Goal: Task Accomplishment & Management: Manage account settings

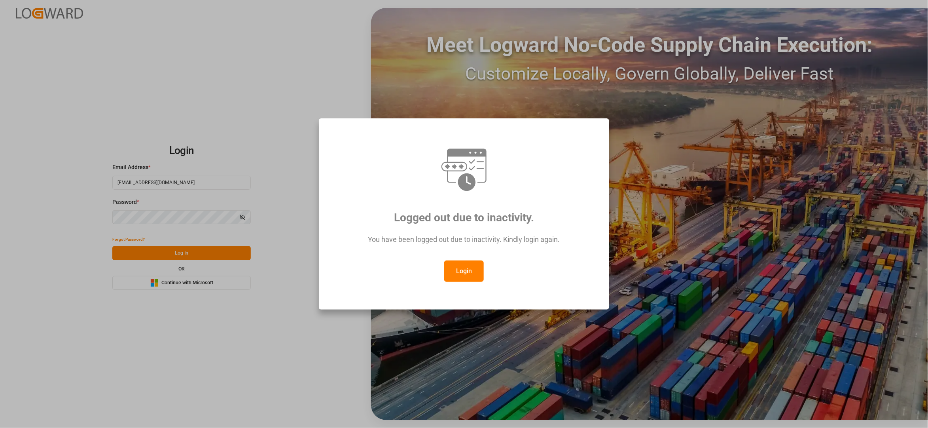
click at [466, 270] on button "Login" at bounding box center [464, 270] width 40 height 21
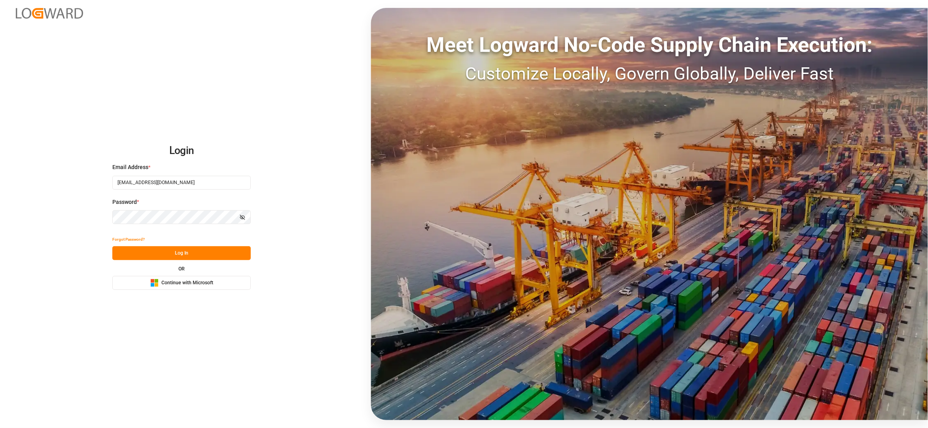
click at [226, 249] on button "Log In" at bounding box center [181, 253] width 139 height 14
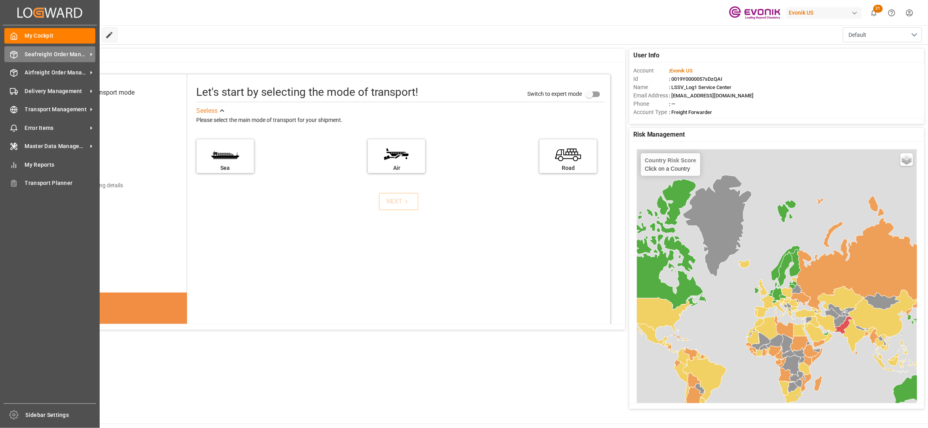
click at [45, 56] on span "Seafreight Order Management" at bounding box center [56, 54] width 63 height 8
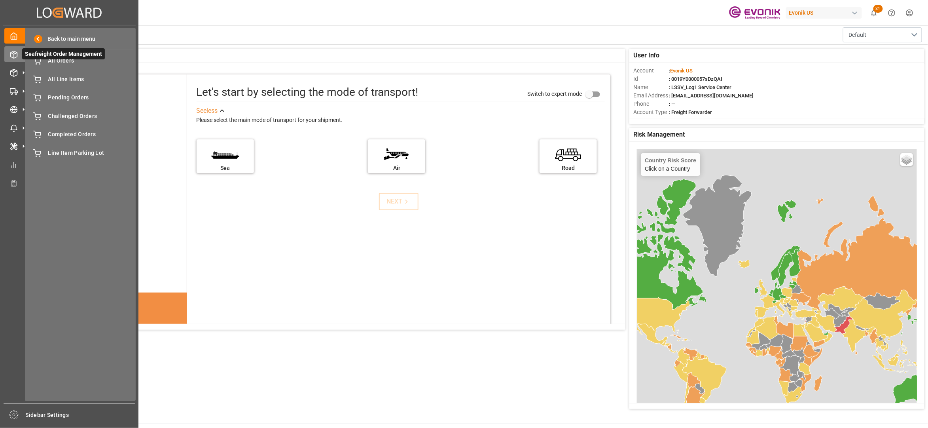
click at [49, 59] on span "Seafreight Order Management" at bounding box center [63, 53] width 83 height 11
click at [53, 59] on span "Seafreight Order Management" at bounding box center [63, 53] width 83 height 11
click at [59, 62] on span "All Orders" at bounding box center [90, 61] width 85 height 8
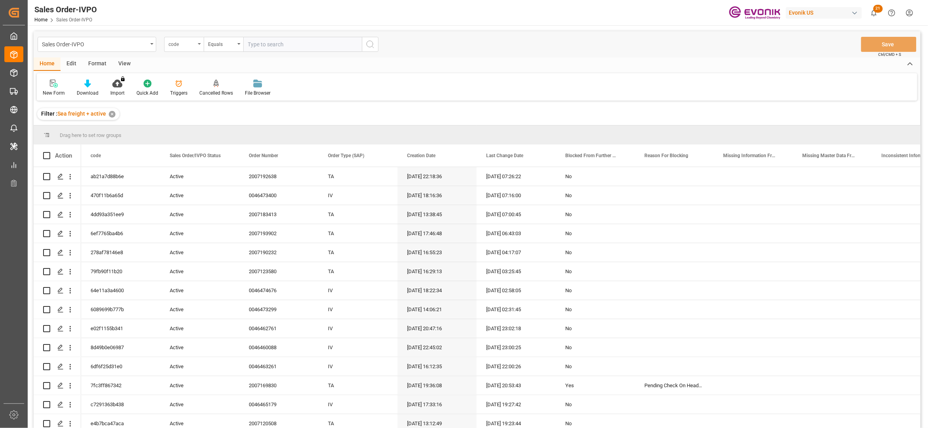
click at [194, 43] on div "code" at bounding box center [182, 43] width 27 height 9
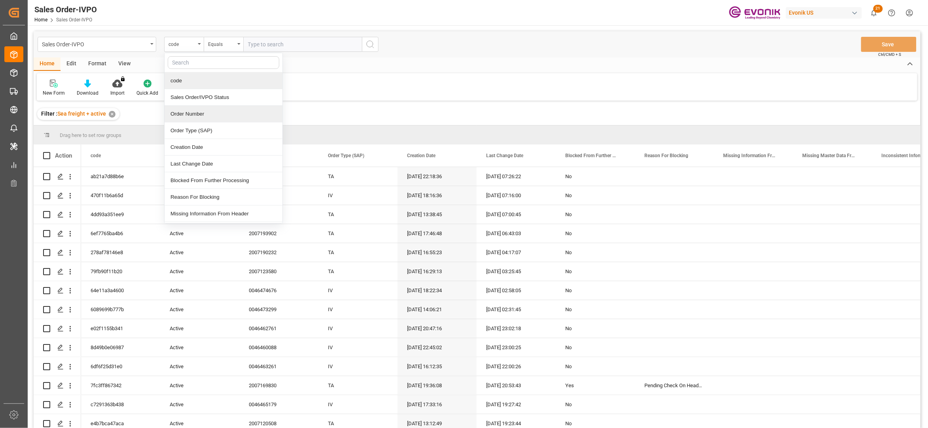
click at [210, 112] on div "Order Number" at bounding box center [224, 114] width 118 height 17
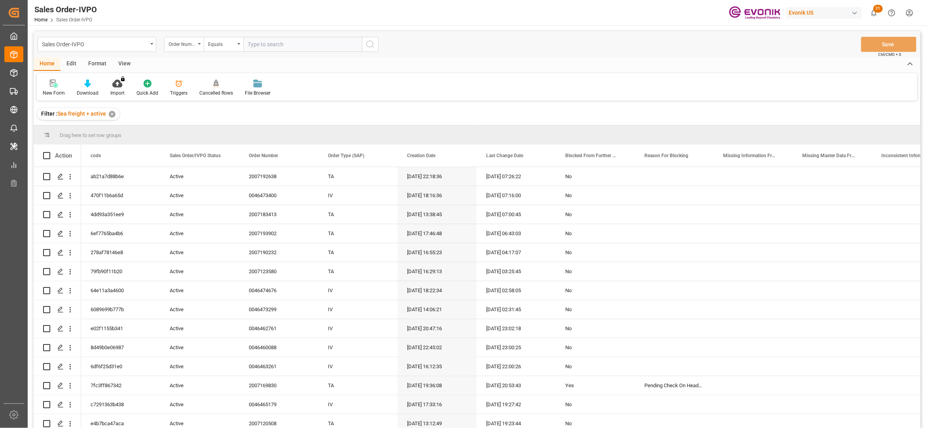
click at [271, 45] on input "text" at bounding box center [302, 44] width 119 height 15
paste input "46468539"
type input "0046468539"
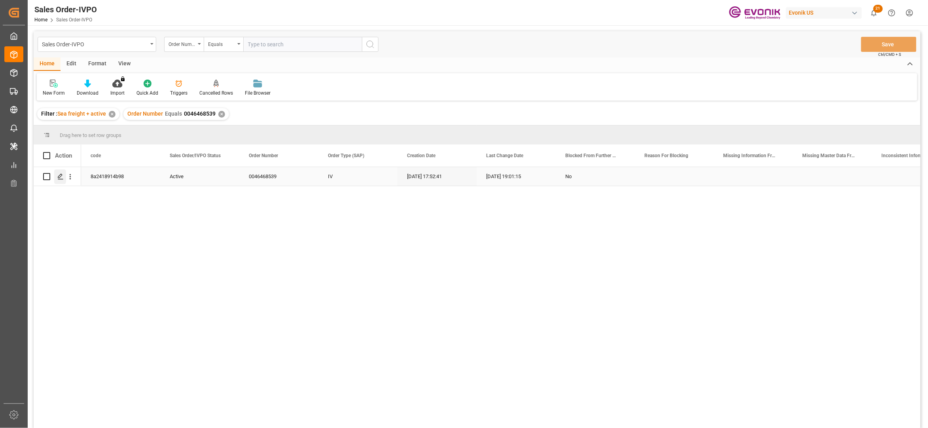
click at [60, 176] on icon "Press SPACE to select this row." at bounding box center [60, 176] width 6 height 6
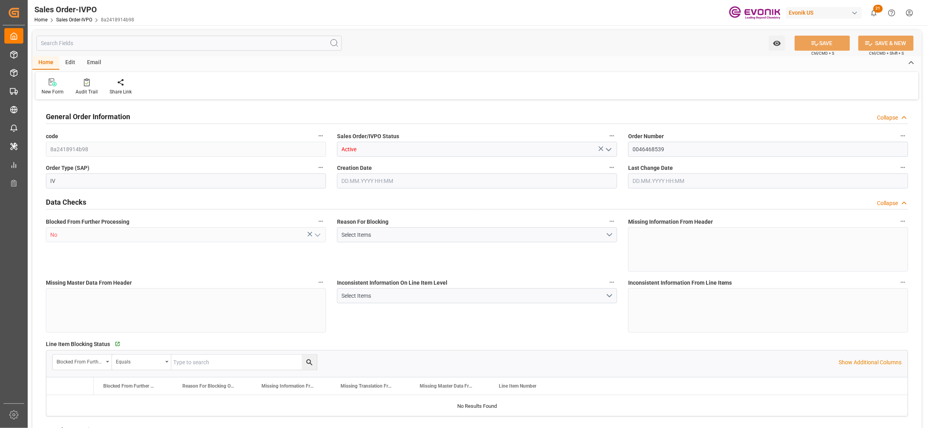
type input "BEANR"
type input "0"
type input "1"
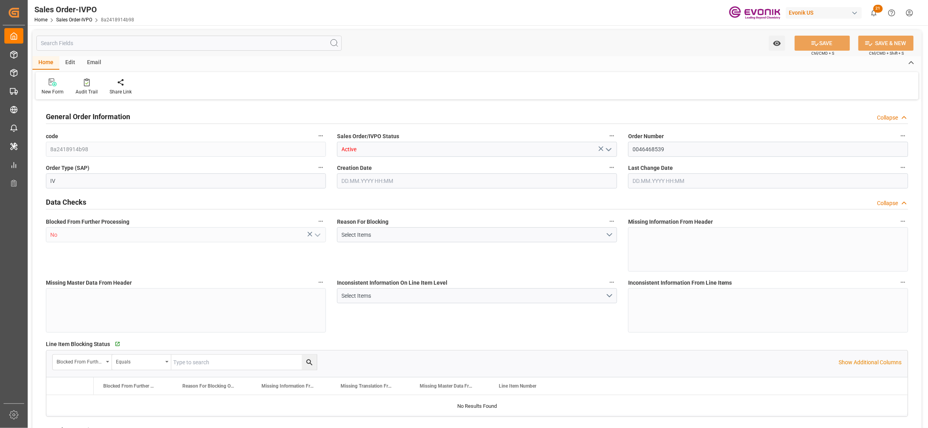
type input "13052"
type input "17.9085"
type input "17000"
type input "30"
type input "16.09.2025 17:52"
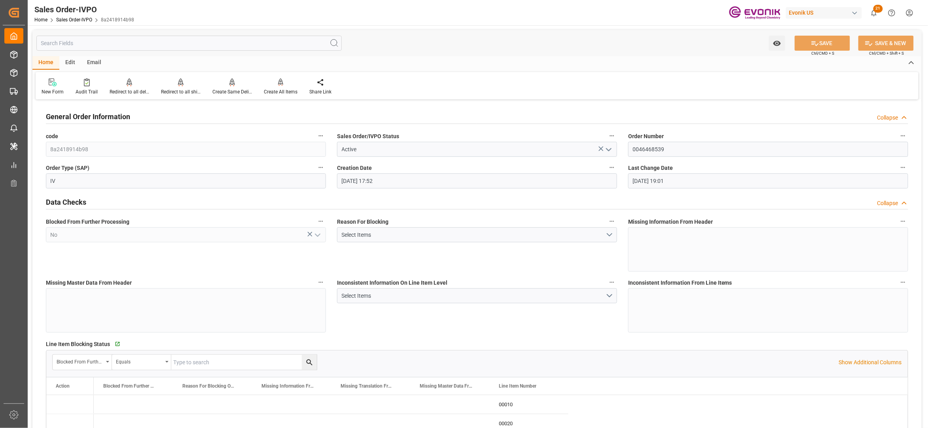
type input "[DATE] 19:01"
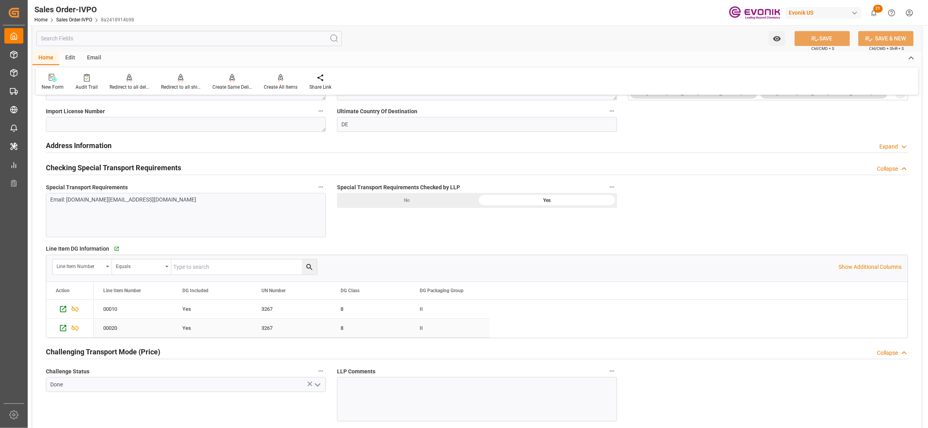
scroll to position [1055, 0]
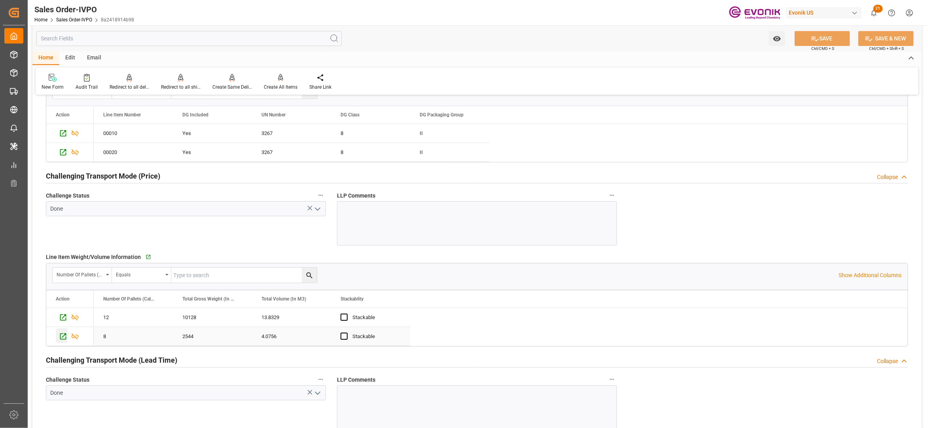
click at [59, 340] on icon "Press SPACE to select this row." at bounding box center [63, 336] width 8 height 8
click at [201, 231] on div "Challenge Status Done" at bounding box center [185, 217] width 291 height 61
click at [179, 85] on div "Redirect to all shipments" at bounding box center [181, 87] width 40 height 7
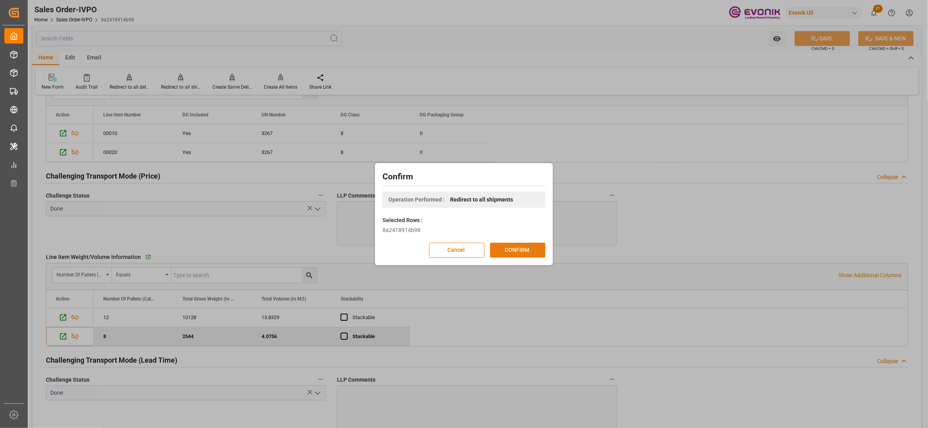
click at [510, 246] on button "CONFIRM" at bounding box center [517, 250] width 55 height 15
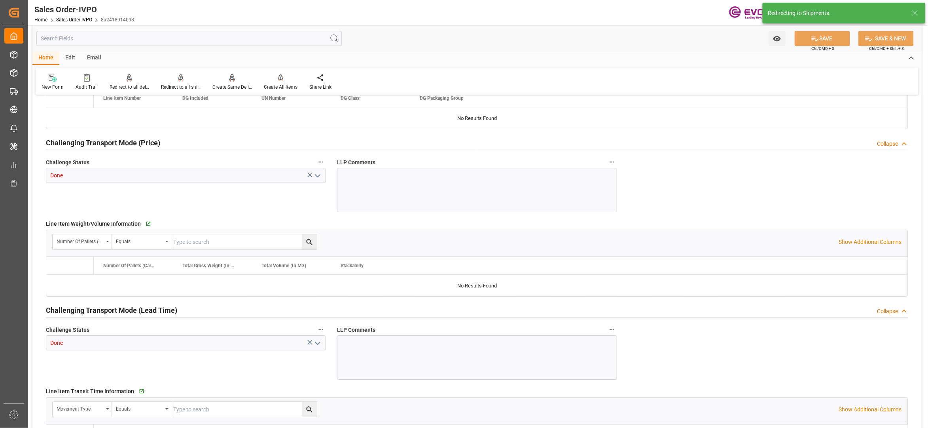
type input "BEANR"
type input "0"
type input "1"
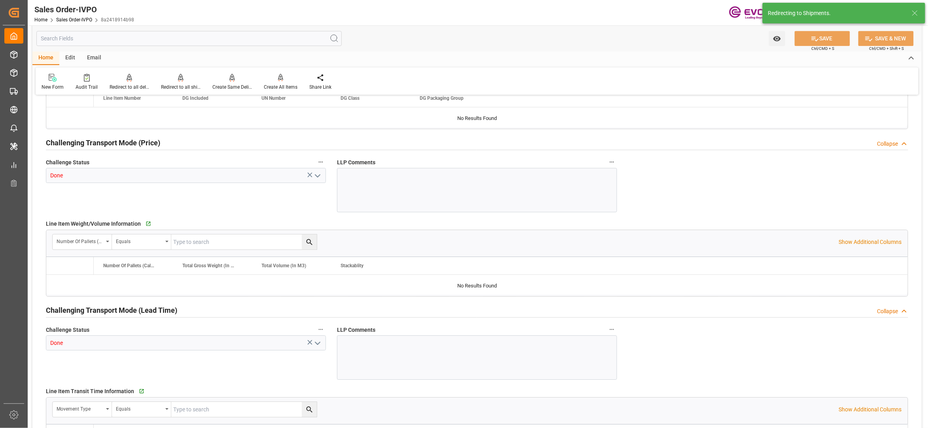
type input "13052"
type input "17.9085"
type input "17000"
type input "30"
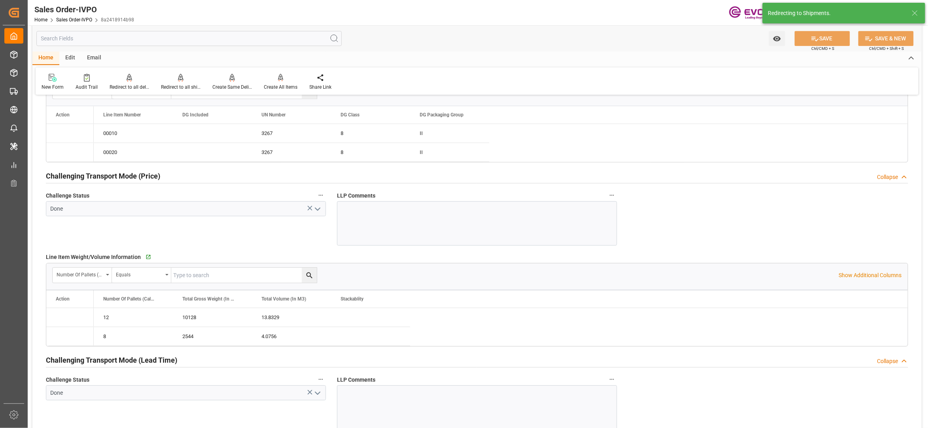
type input "16.09.2025 17:52"
type input "[DATE] 19:01"
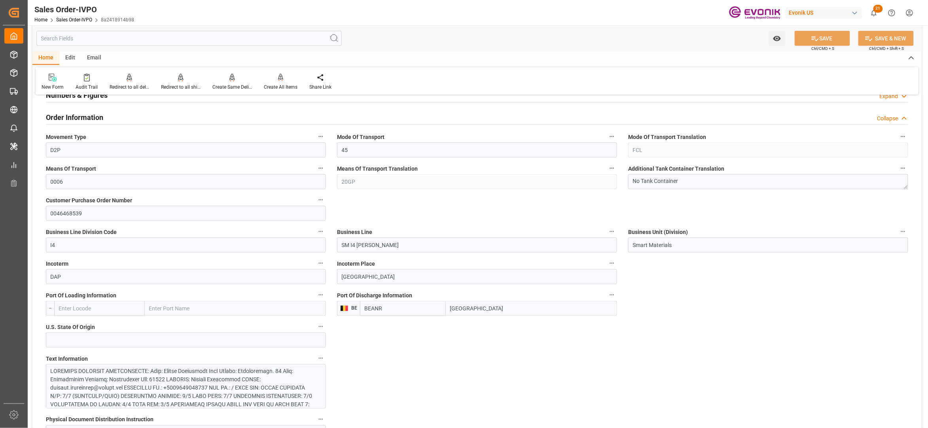
scroll to position [0, 0]
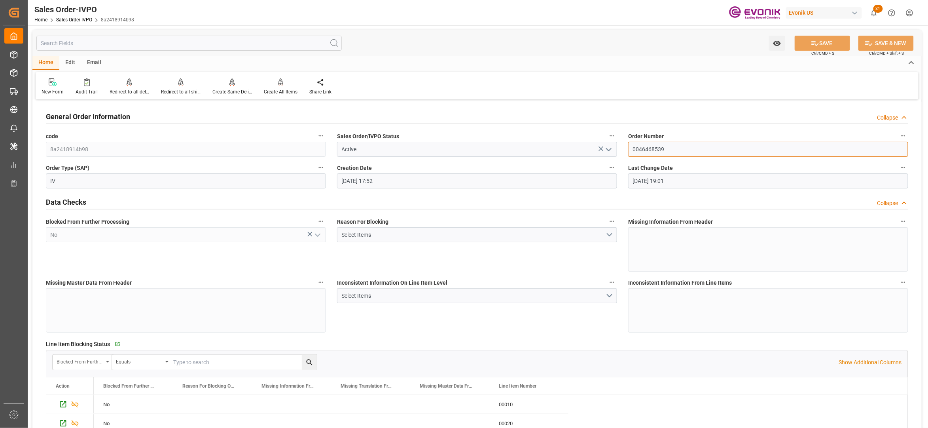
drag, startPoint x: 670, startPoint y: 150, endPoint x: 621, endPoint y: 149, distance: 48.3
click at [448, 323] on div "Inconsistent Information On Line Item Level Select Items" at bounding box center [477, 304] width 291 height 61
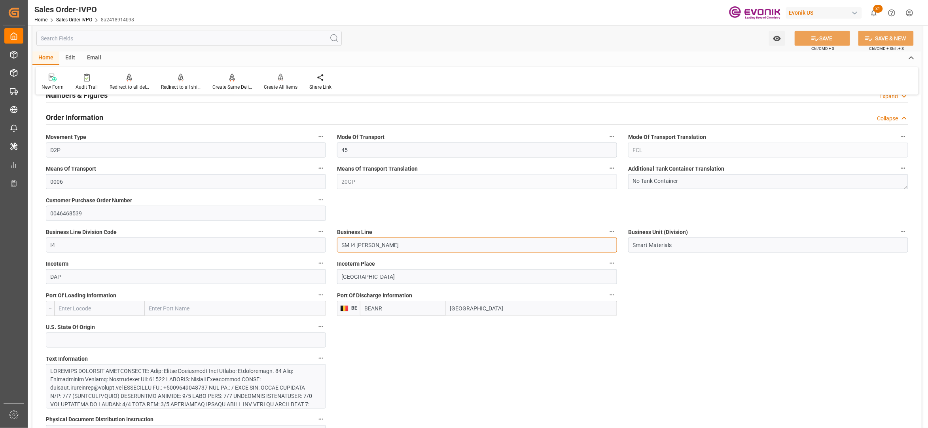
drag, startPoint x: 389, startPoint y: 247, endPoint x: 333, endPoint y: 242, distance: 56.8
click at [333, 242] on div "Business Line SM I4 Silanes" at bounding box center [477, 240] width 291 height 32
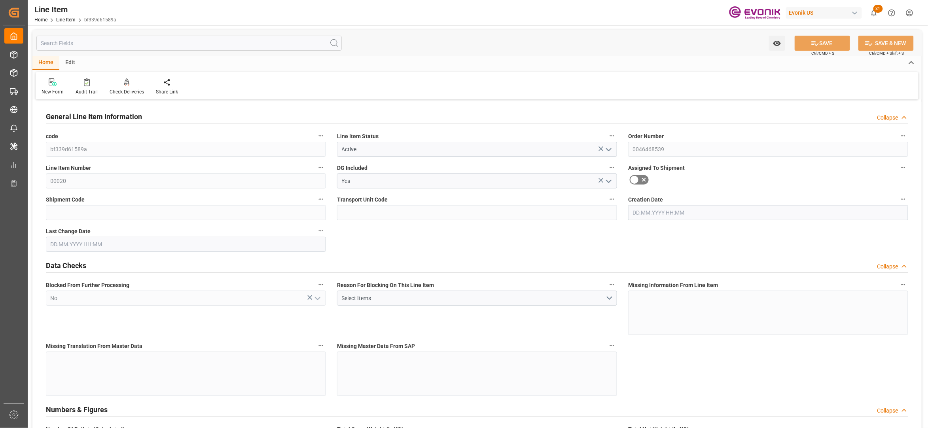
type input "8"
type input "2544"
type input "2400"
type input "4.0756"
type input "96"
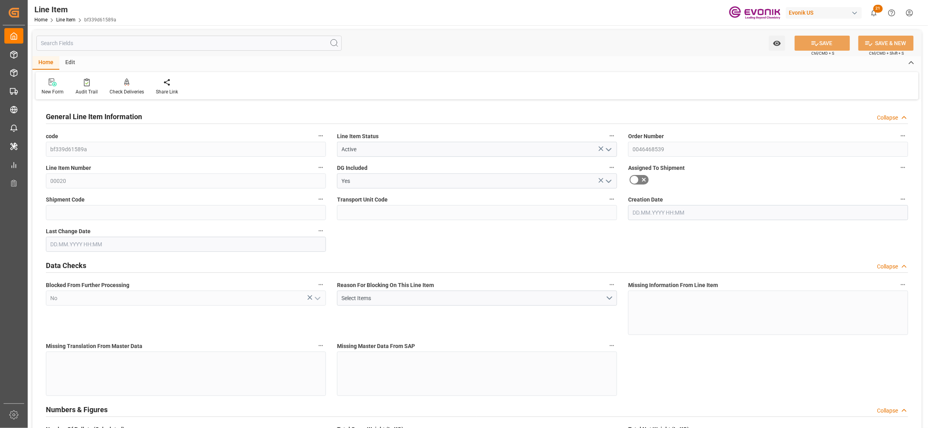
type input "14928"
type input "96"
type input "2544"
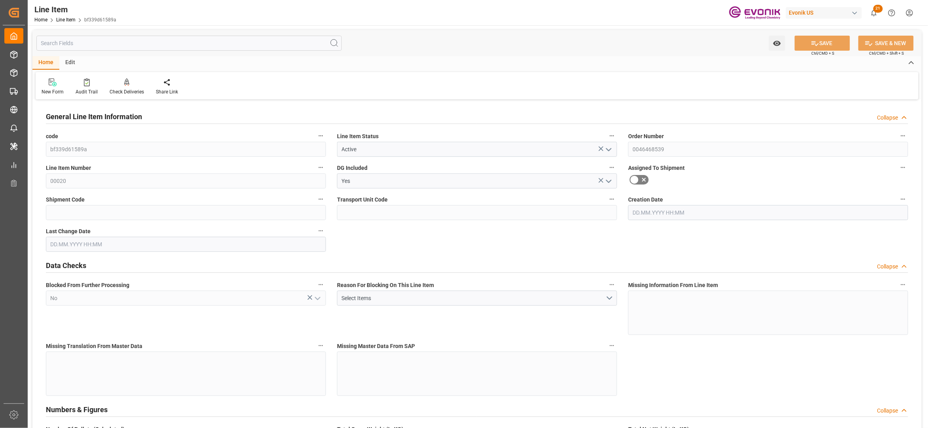
type input "2696"
type input "2400"
type input "4.0756"
type input "4075.584"
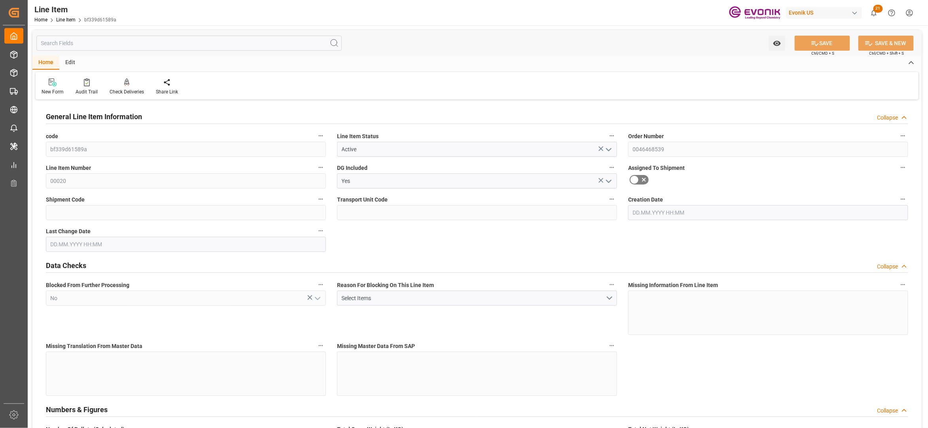
type input "0"
type input "23.09.2025 18:21"
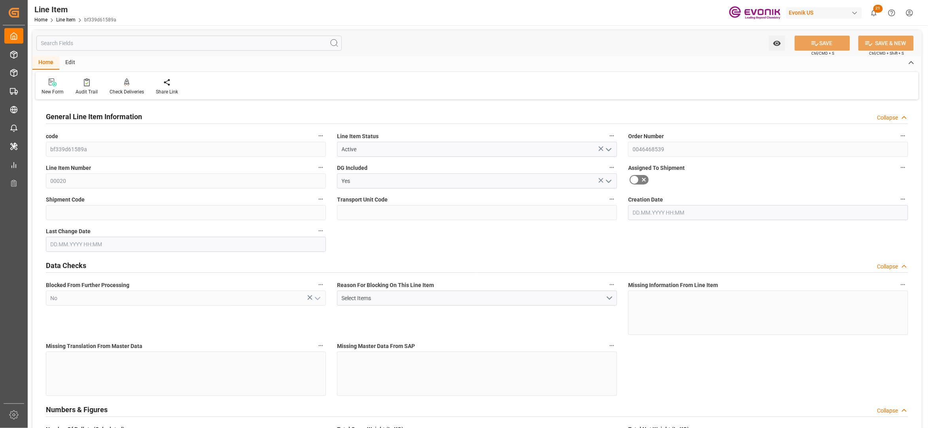
type input "[DATE] 19:01"
type input "[DATE]"
type input "26.09.2025"
type input "19.09.2025"
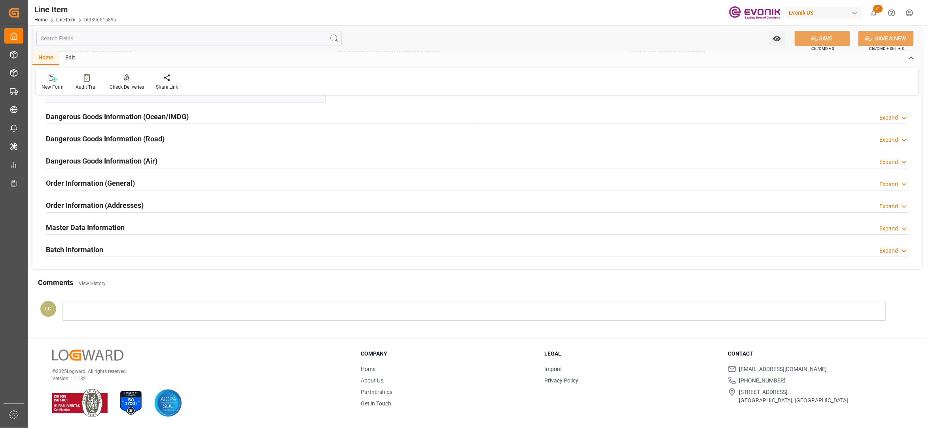
scroll to position [825, 0]
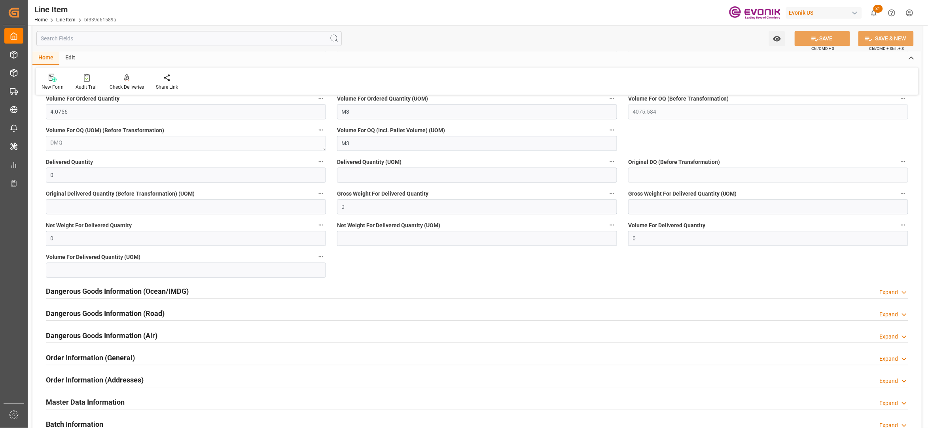
click at [281, 292] on div "Dangerous Goods Information (Ocean/IMDG) Expand" at bounding box center [477, 290] width 863 height 15
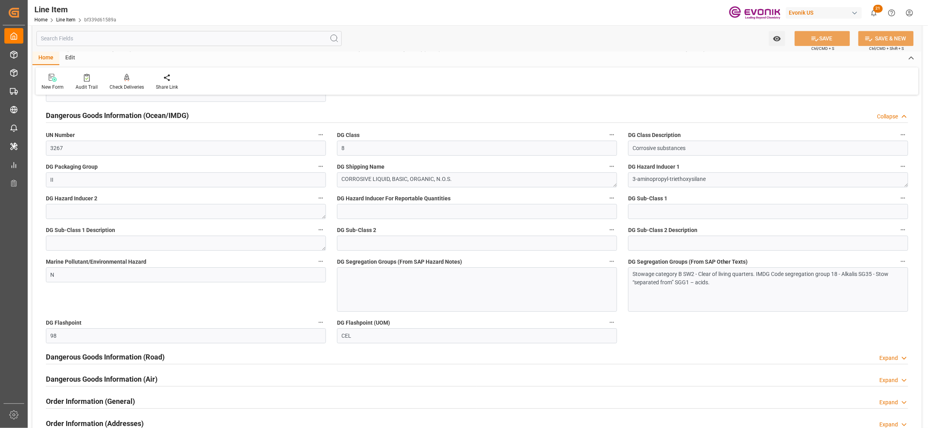
scroll to position [1177, 0]
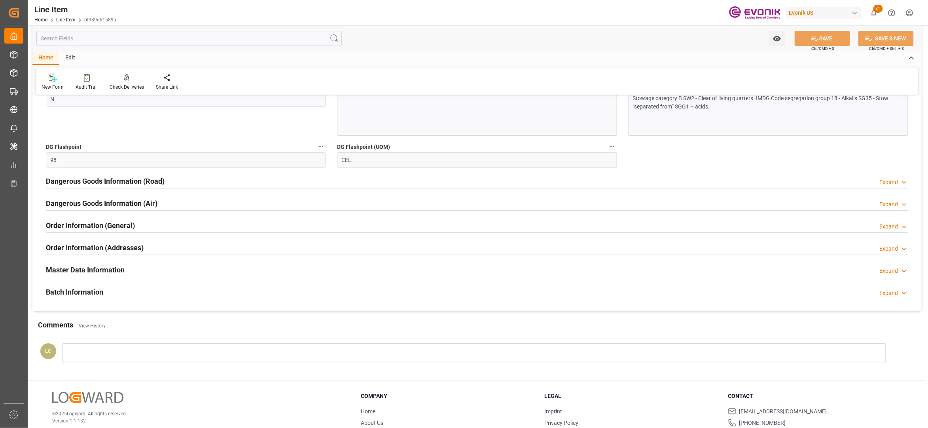
click at [263, 182] on div "Dangerous Goods Information (Road) Expand" at bounding box center [477, 180] width 863 height 15
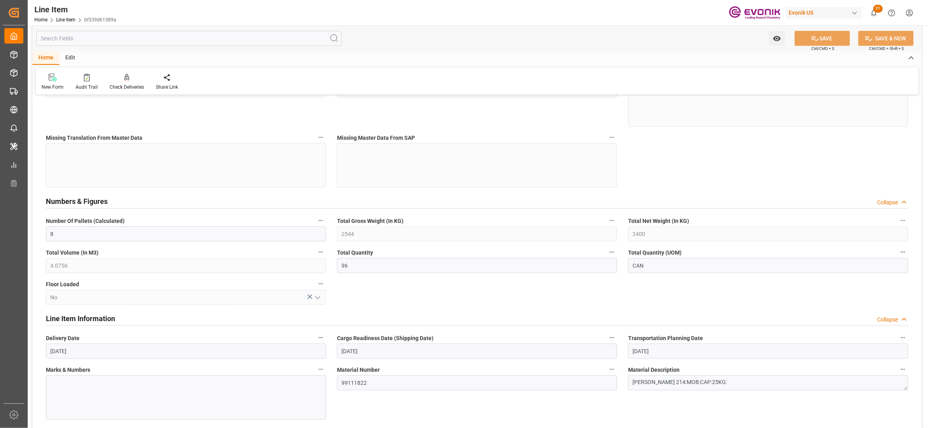
scroll to position [0, 0]
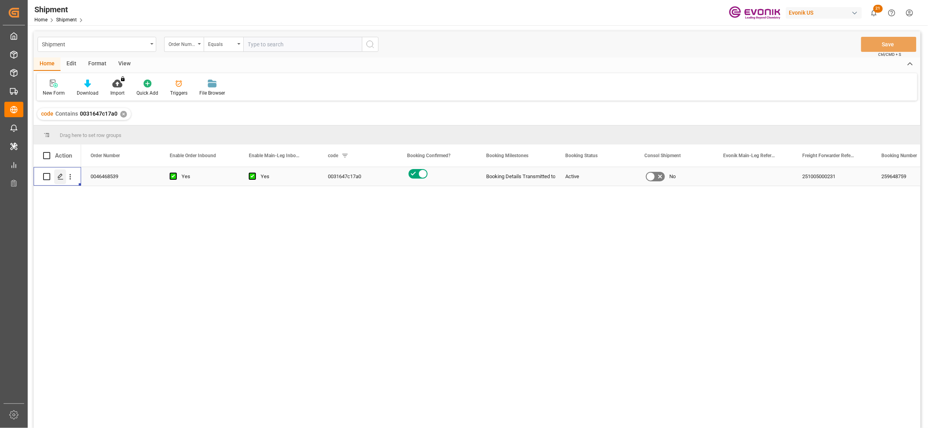
click at [57, 179] on icon "Press SPACE to select this row." at bounding box center [60, 176] width 6 height 6
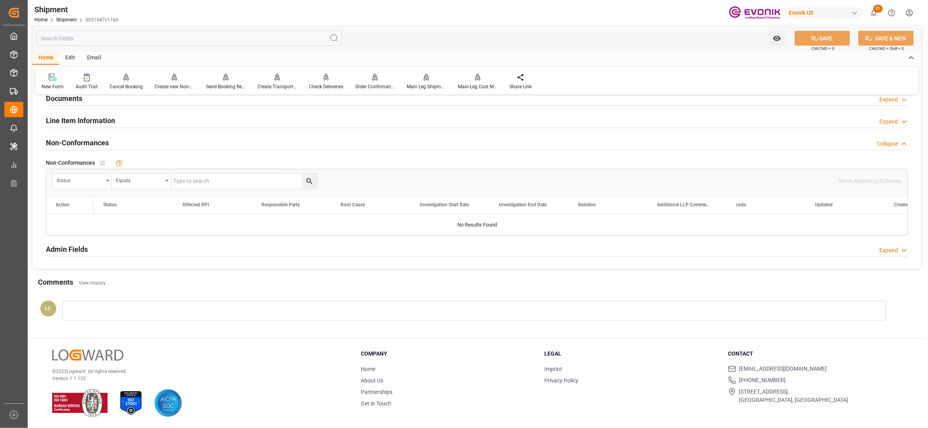
scroll to position [477, 0]
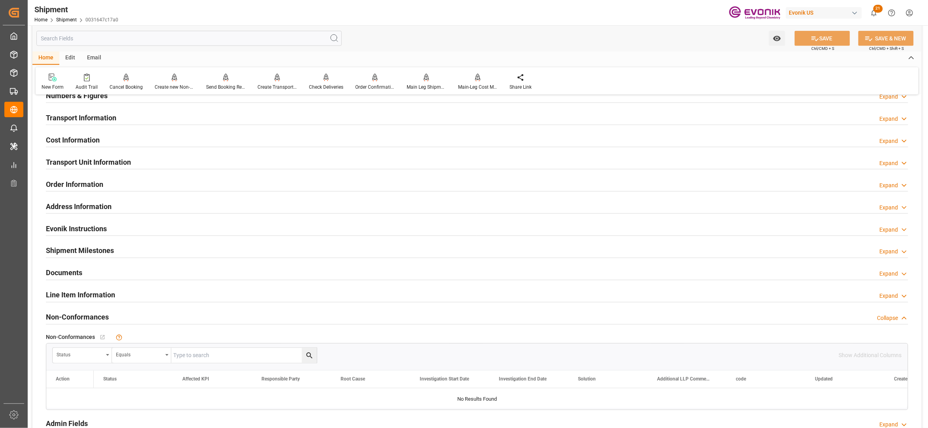
click at [184, 294] on div "Line Item Information Expand" at bounding box center [477, 294] width 863 height 15
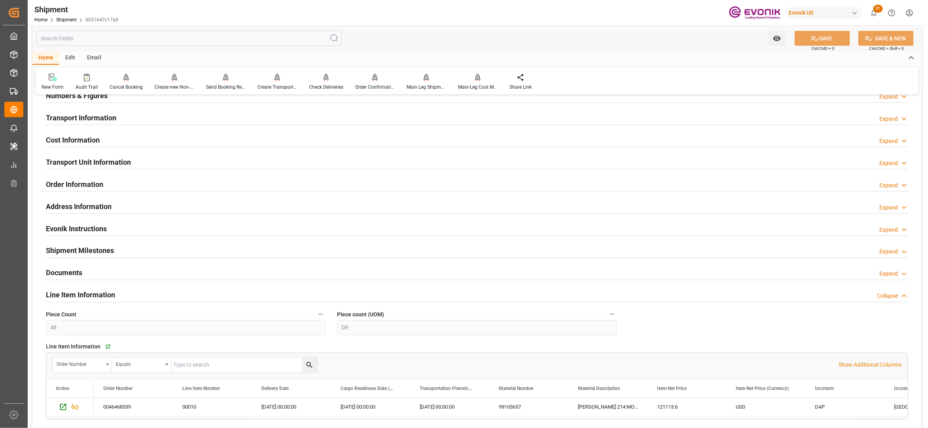
scroll to position [653, 0]
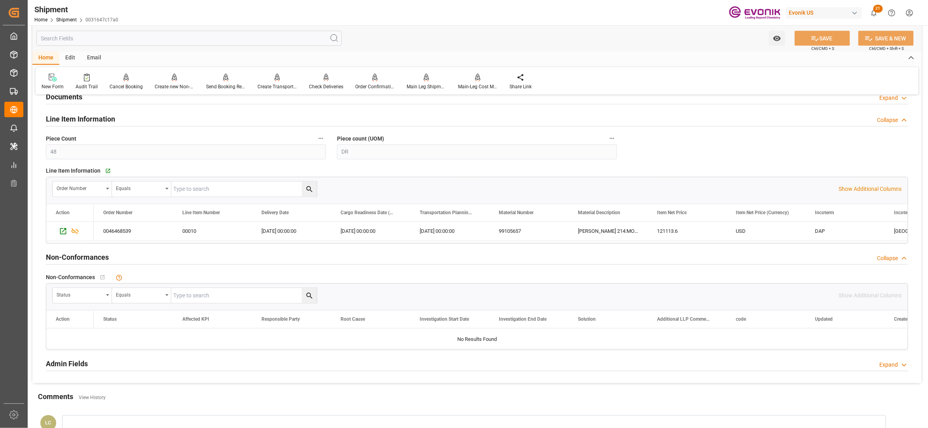
click at [193, 186] on input "text" at bounding box center [244, 189] width 146 height 15
paste input "46468539"
type input "0046468539"
click at [309, 192] on icon "search button" at bounding box center [310, 189] width 8 height 8
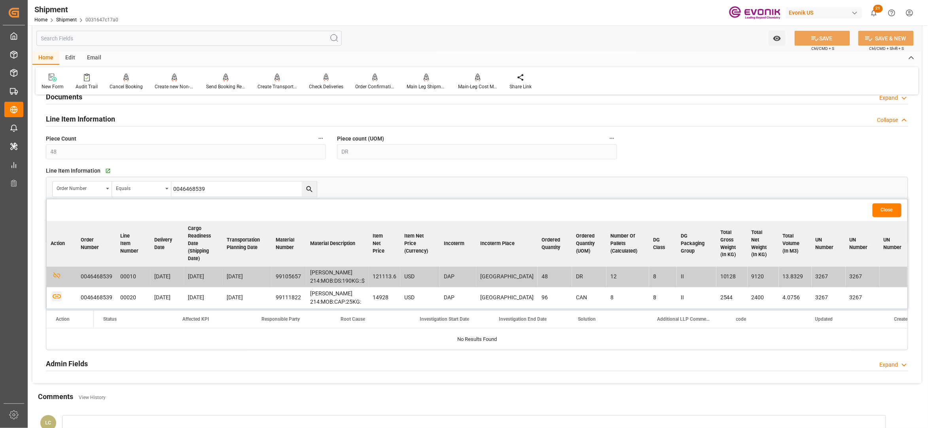
click at [56, 298] on icon "button" at bounding box center [57, 297] width 8 height 4
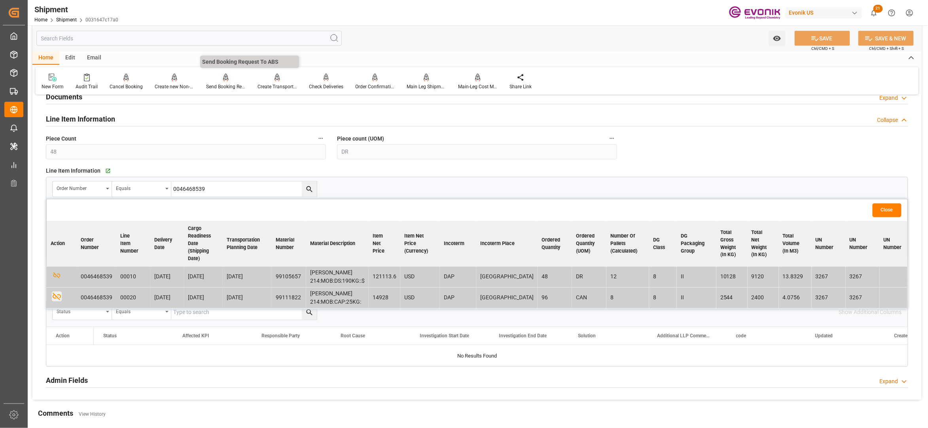
click at [226, 82] on div "Send Booking Request To ABS" at bounding box center [225, 81] width 51 height 17
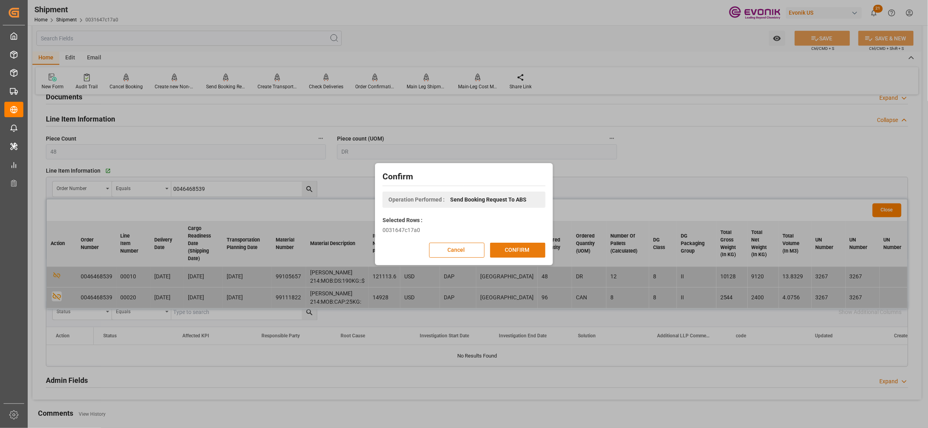
click at [519, 249] on button "CONFIRM" at bounding box center [517, 250] width 55 height 15
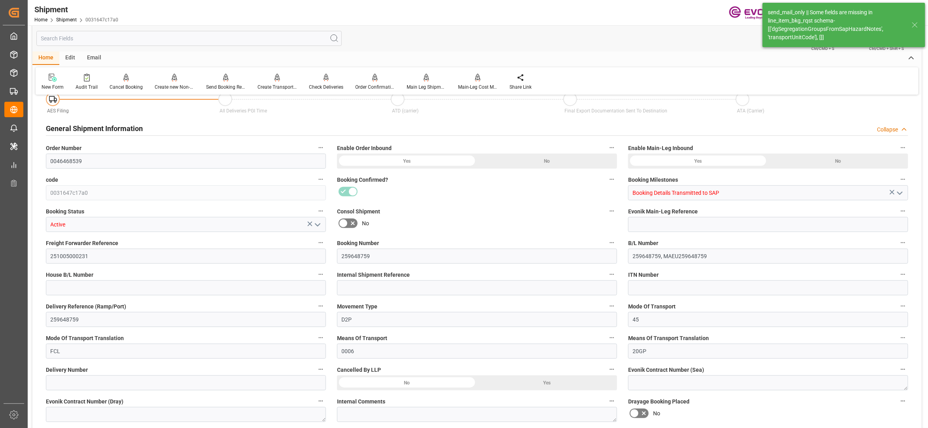
type input "144"
type input "CAN,DR"
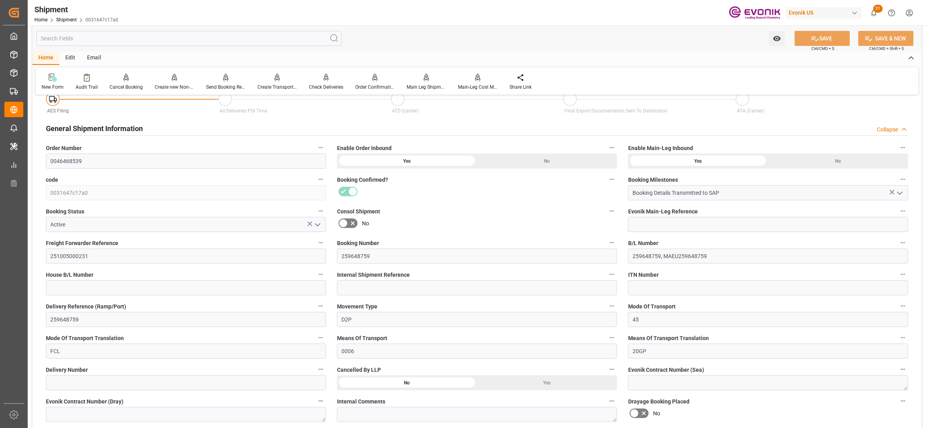
scroll to position [653, 0]
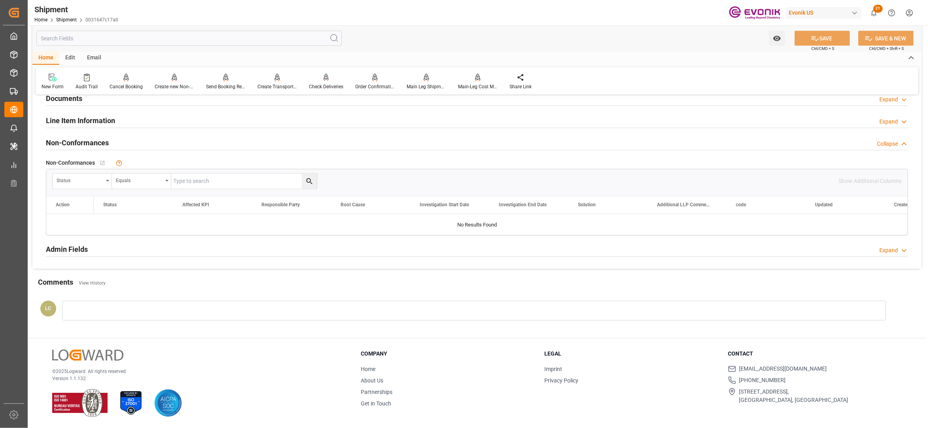
click at [165, 118] on div "Line Item Information Expand" at bounding box center [477, 120] width 863 height 15
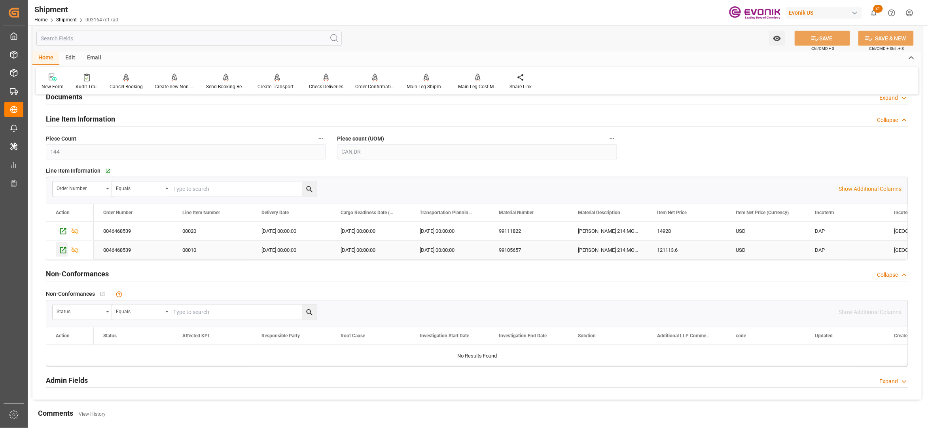
click at [63, 252] on icon "Press SPACE to select this row." at bounding box center [63, 250] width 8 height 8
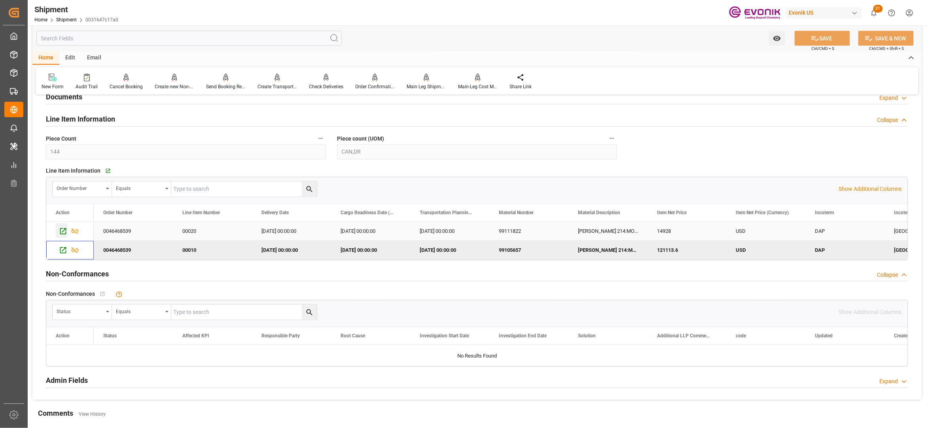
click at [58, 232] on div "Press SPACE to select this row." at bounding box center [62, 230] width 12 height 15
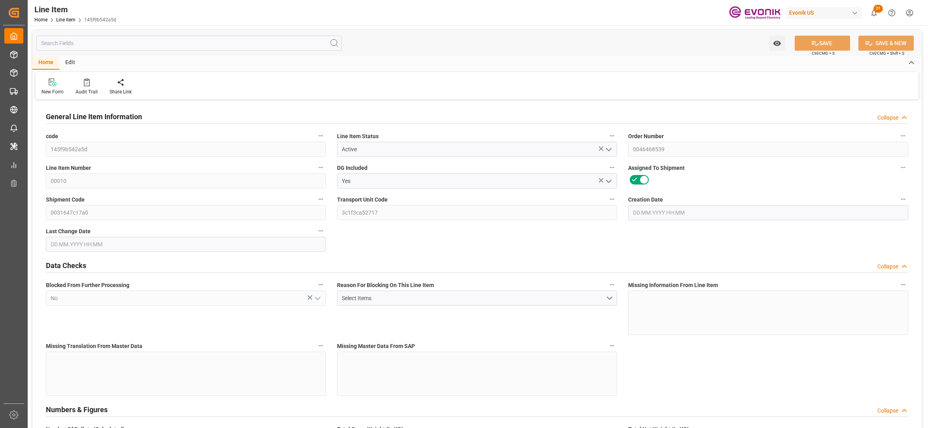
type input "[DATE] 17:52"
type input "[DATE] 19:01"
type input "[DATE]"
type input "26.09.2025"
type input "19.09.2025"
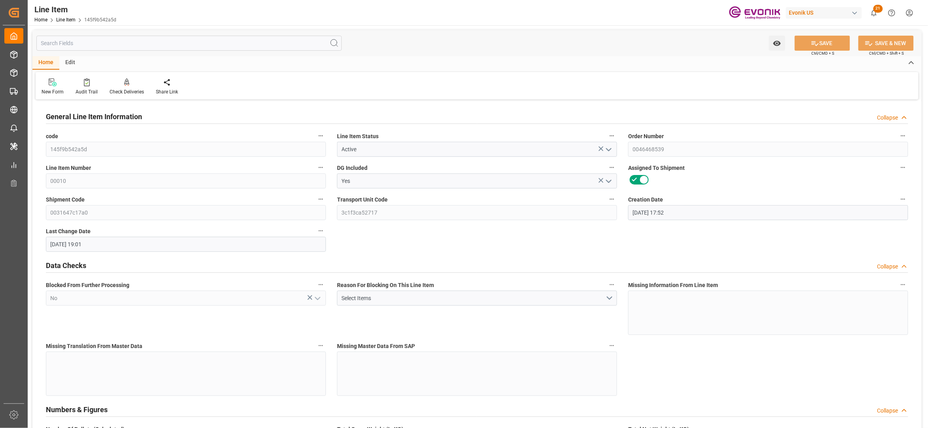
click at [150, 43] on input "text" at bounding box center [189, 43] width 306 height 15
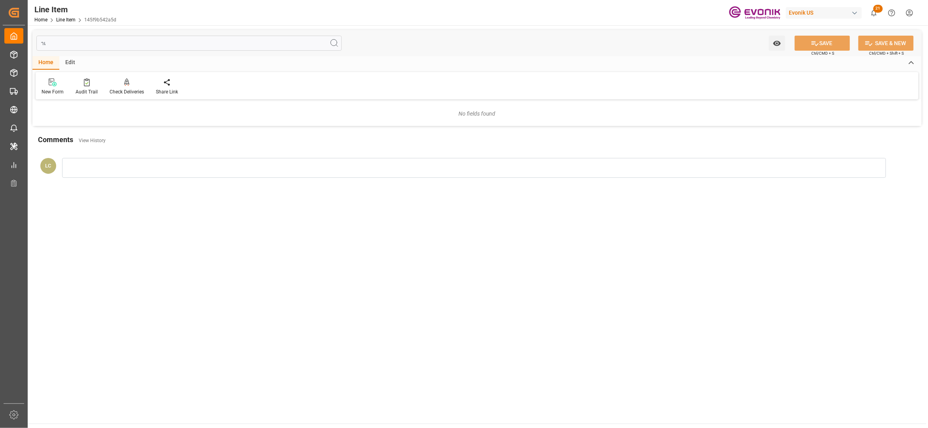
type input "ำ"
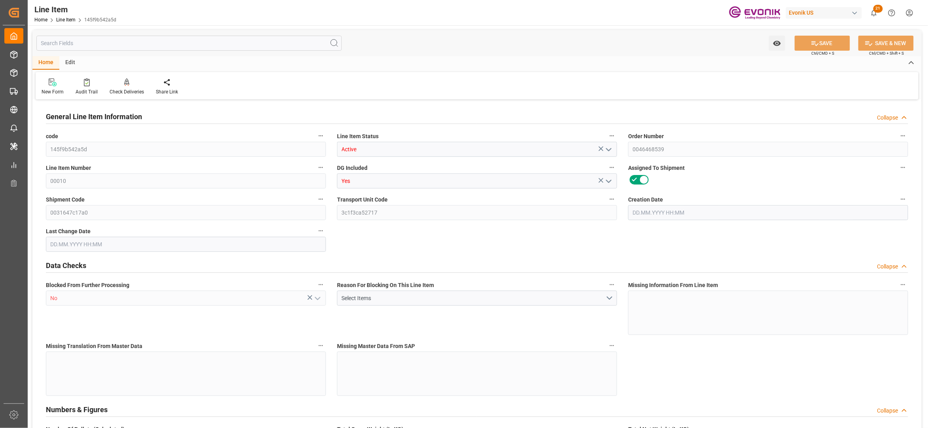
type input "145f9b542a5d"
type input "Active"
type input "0046468539"
type input "00010"
type input "Yes"
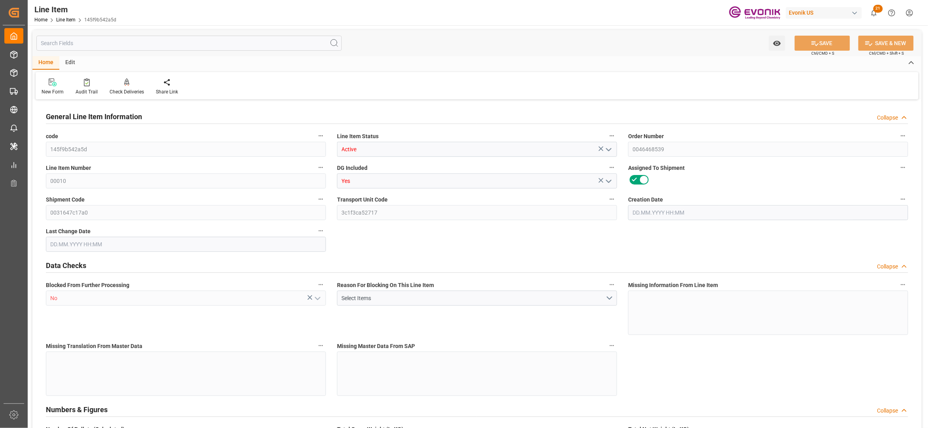
type input "0031647c17a0"
type input "3c1f3ca52717"
type input "No"
type input "DR"
type input "No"
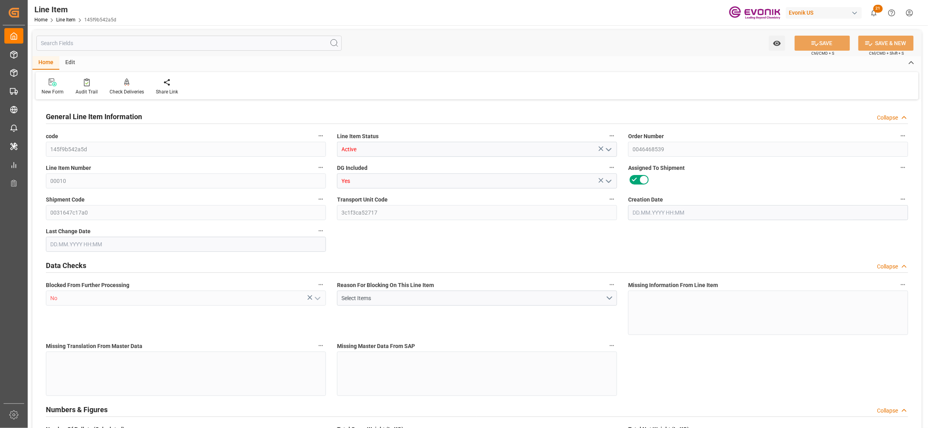
type input "99105657"
type textarea "DS SIVO 214:MOB:DS:190KG::$"
type input "USD"
type input "PACK"
type input "38249996"
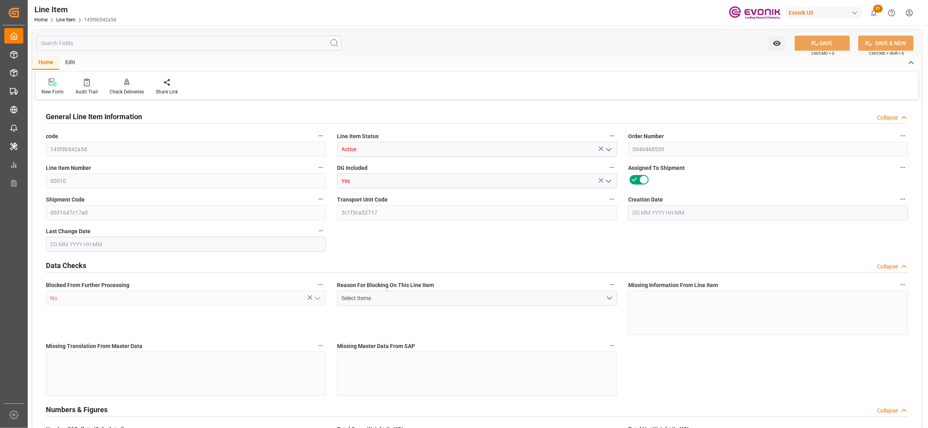
type input "EAR99"
type input "US"
type input "DR"
type input "PCE"
type input "KGM"
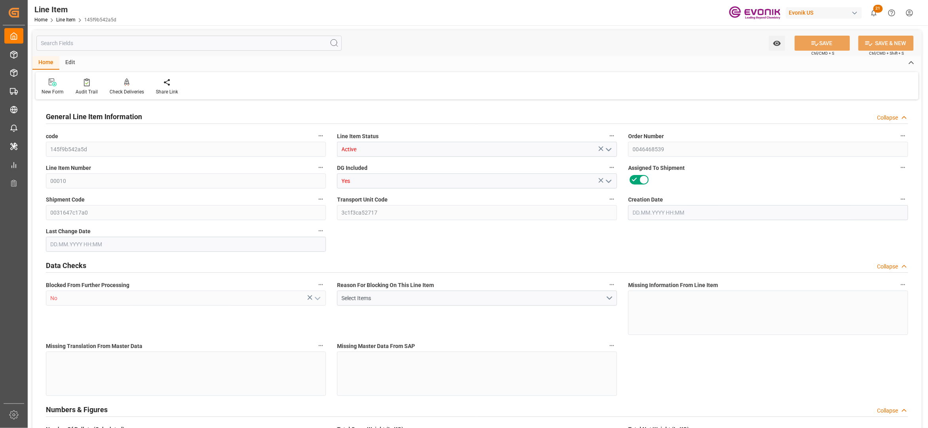
type textarea "KGM"
type input "KGM"
type textarea "KGM"
type input "M3"
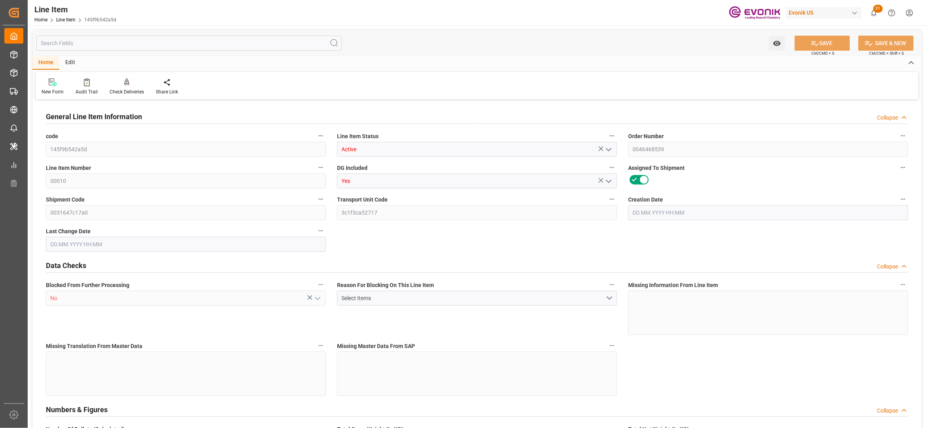
type textarea "DMQ"
type input "M3"
type input "12"
type input "10128"
type input "9120"
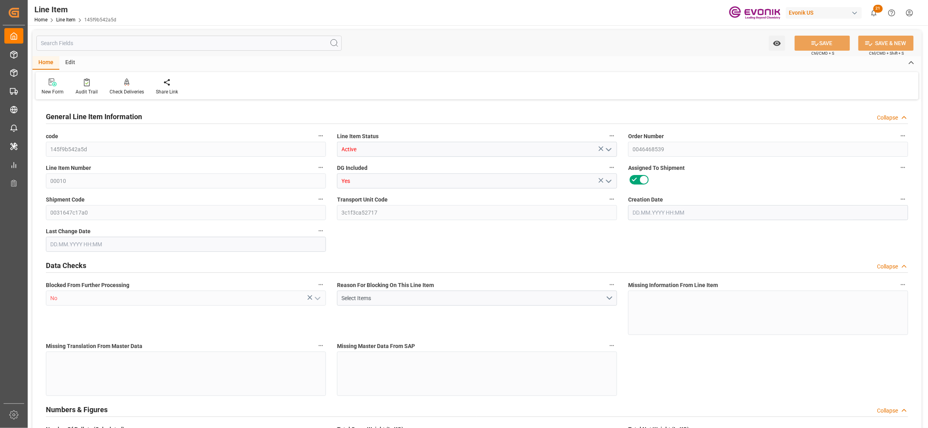
type input "13.8329"
type input "48"
type input "121113.6"
type input "48"
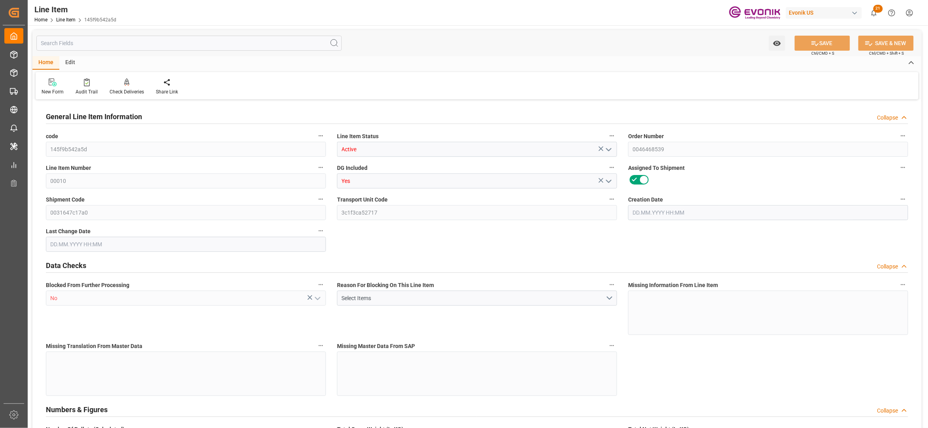
type input "10128"
type input "10356"
type input "9120"
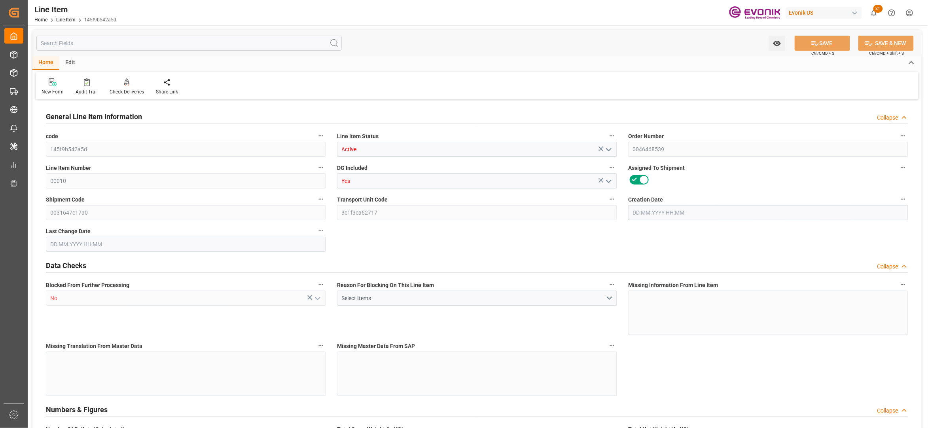
type input "13.8329"
type input "13832.928"
type input "0"
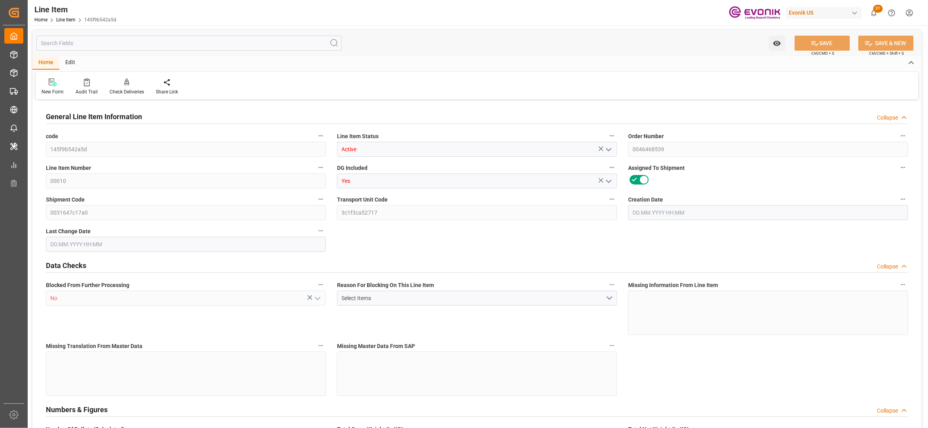
type input "0"
type input "16.09.2025 17:52"
type input "23.09.2025 19:01"
type input "[DATE]"
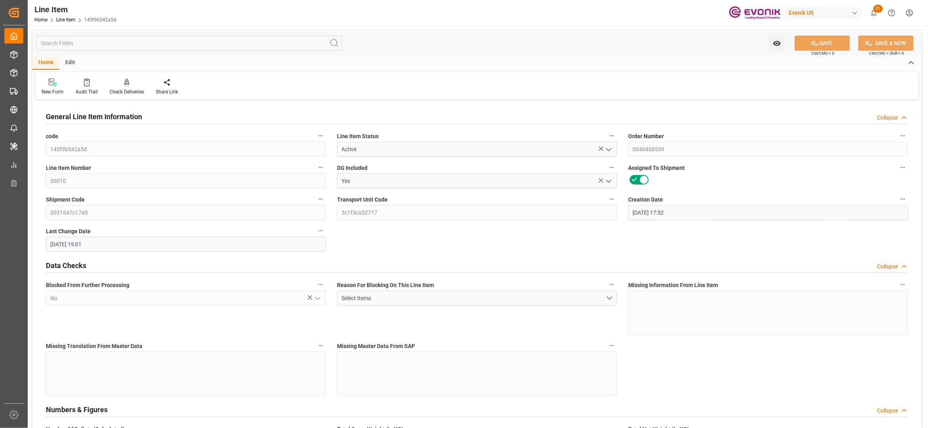
type input "[DATE]"
click at [187, 45] on input "text" at bounding box center [189, 43] width 306 height 15
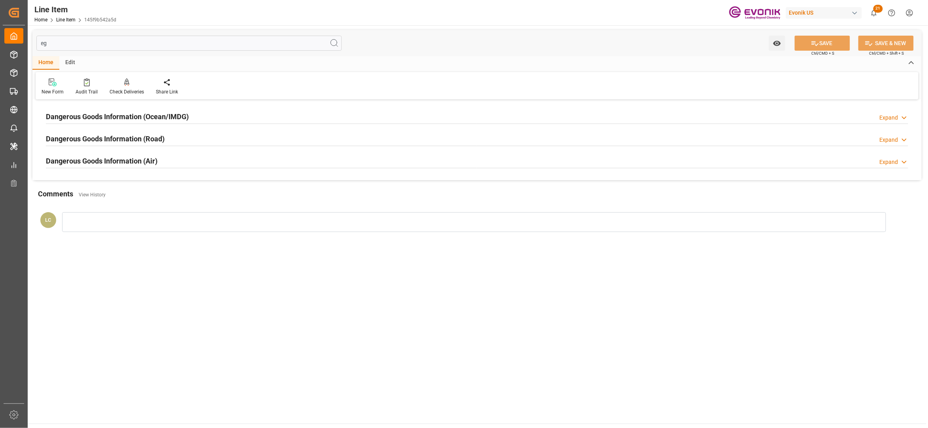
type input "eg"
click at [185, 118] on h2 "Dangerous Goods Information (Ocean/IMDG)" at bounding box center [117, 116] width 143 height 11
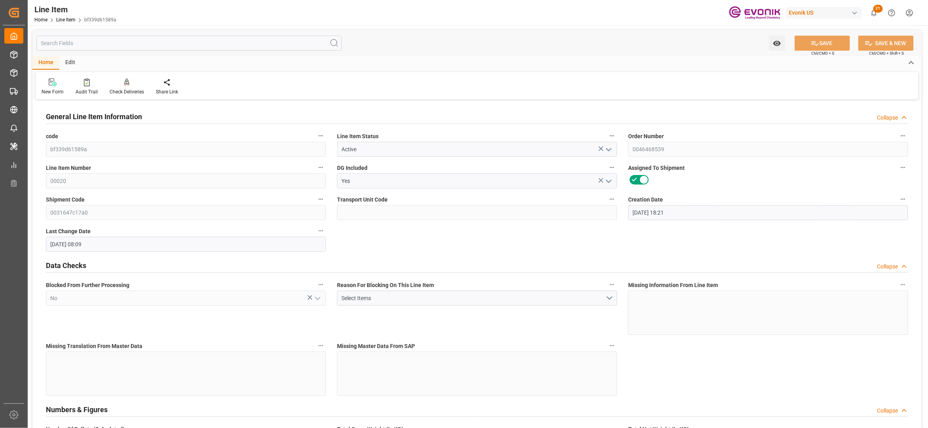
click at [165, 42] on input "text" at bounding box center [189, 43] width 306 height 15
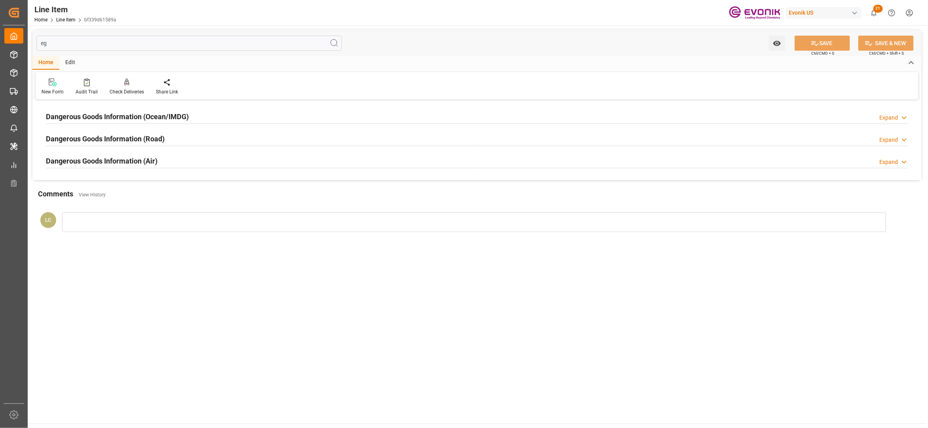
type input "eg"
click at [182, 116] on h2 "Dangerous Goods Information (Ocean/IMDG)" at bounding box center [117, 116] width 143 height 11
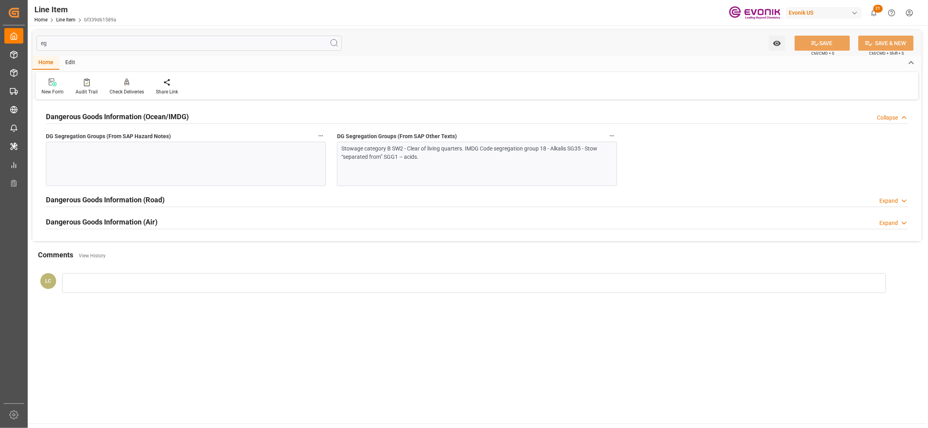
click at [418, 176] on div "Stowage category B SW2 - Clear of living quarters. IMDG Code segregation group …" at bounding box center [477, 164] width 280 height 44
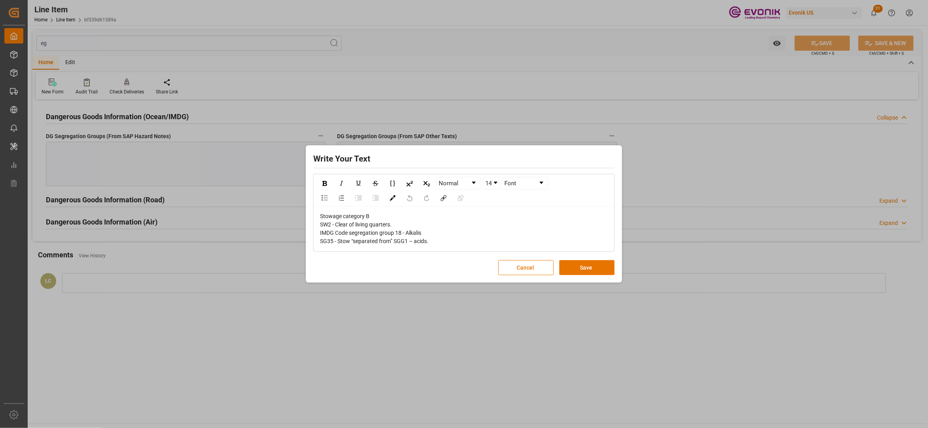
click at [440, 239] on div "Stowage category B SW2 - Clear of living quarters. IMDG Code segregation group …" at bounding box center [464, 228] width 289 height 33
drag, startPoint x: 448, startPoint y: 241, endPoint x: 295, endPoint y: 209, distance: 156.1
click at [295, 209] on div "Write Your Text Normal 14 Font Stowage category B SW2 - Clear of living quarter…" at bounding box center [464, 214] width 928 height 428
copy span "Stowage category B SW2 - Clear of living quarters. IMDG Code segregation group …"
click at [591, 268] on button "Save" at bounding box center [587, 267] width 55 height 15
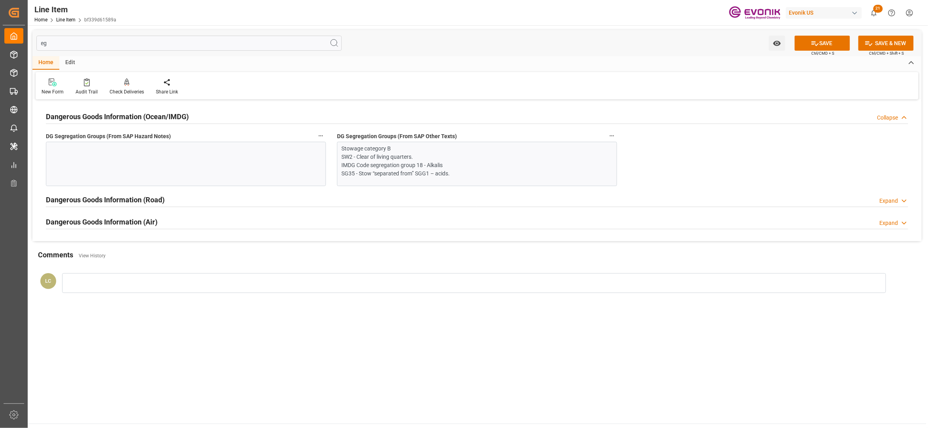
click at [200, 165] on div at bounding box center [186, 164] width 280 height 44
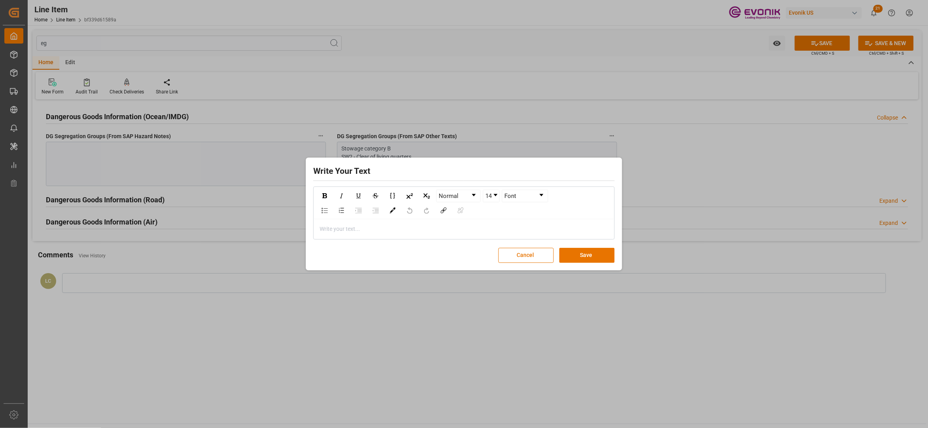
click at [328, 225] on div "rdw-editor" at bounding box center [464, 229] width 289 height 8
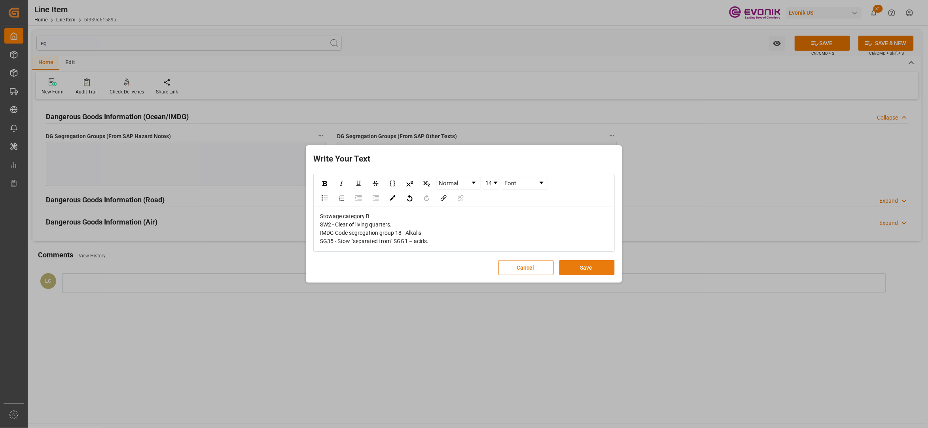
click at [571, 266] on button "Save" at bounding box center [587, 267] width 55 height 15
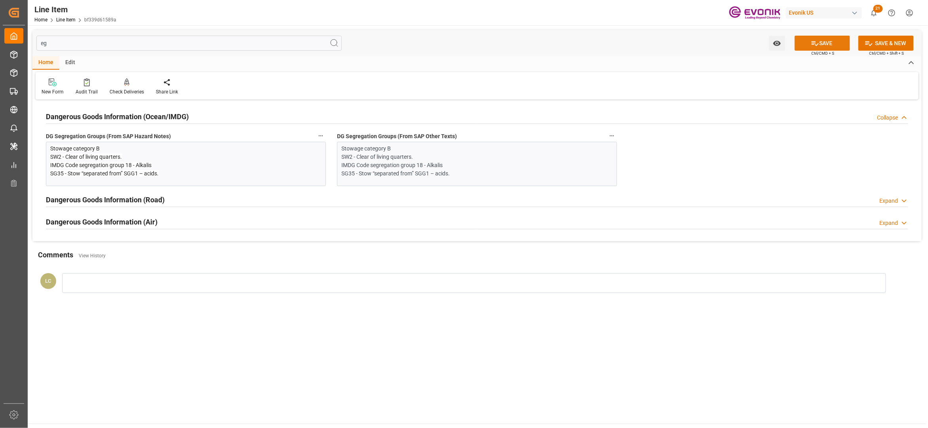
click at [840, 39] on button "SAVE" at bounding box center [822, 43] width 55 height 15
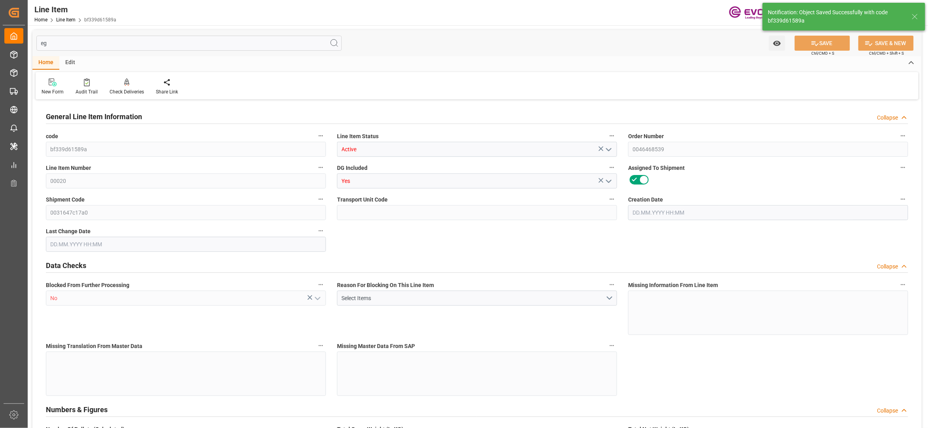
type input "8"
type input "2544"
type input "2400"
type input "4.0756"
type input "96"
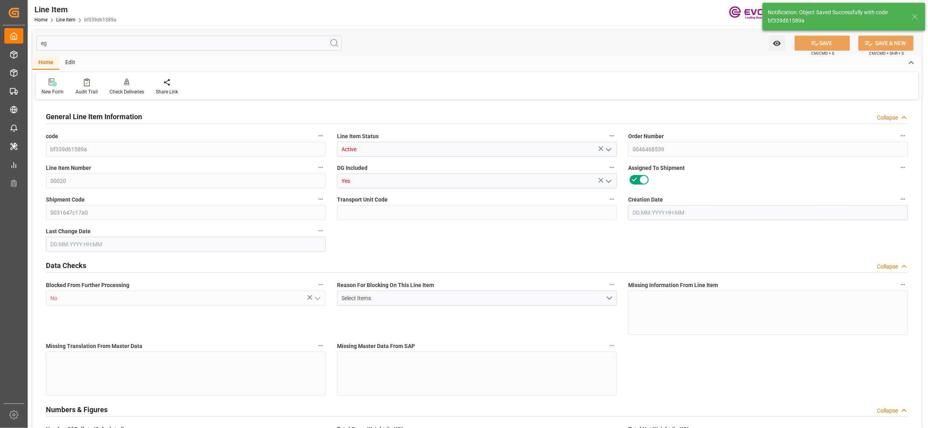
type input "14928"
type input "96"
type input "2544"
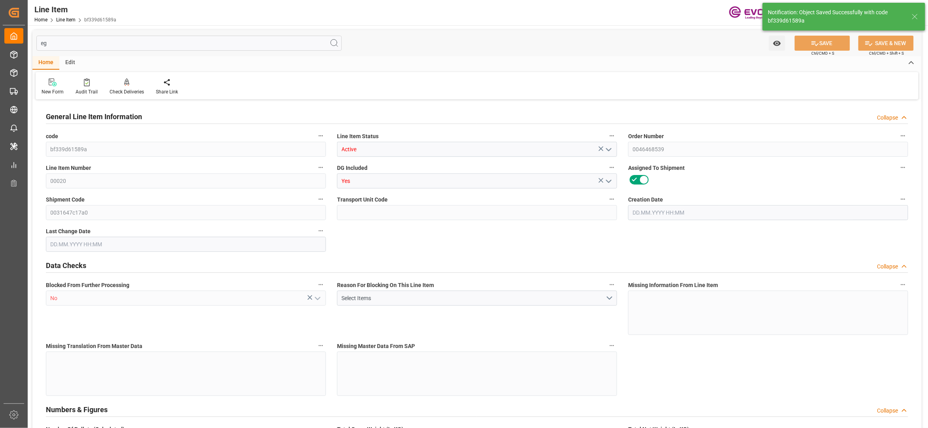
type input "2696"
type input "2400"
type input "4.0756"
type input "4075.584"
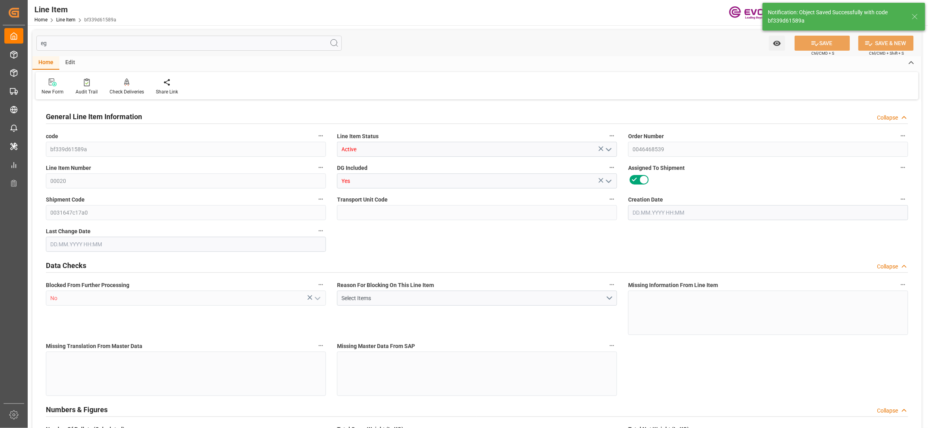
type input "0"
type input "[DATE] 18:21"
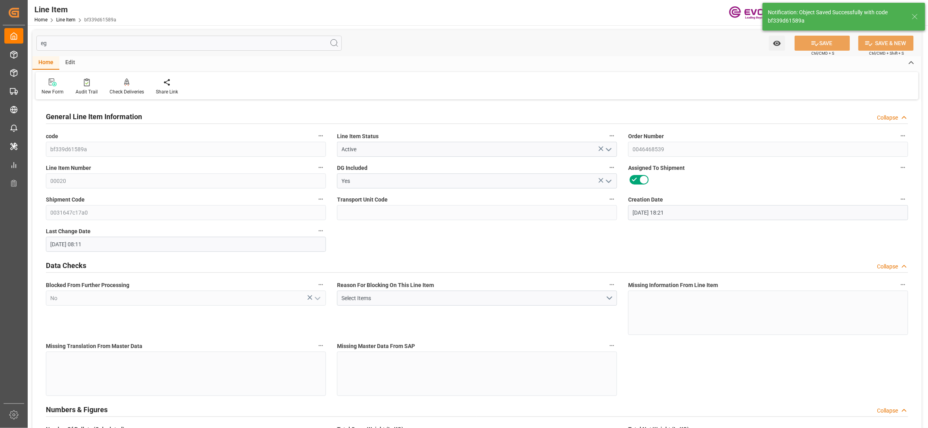
type input "[DATE] 08:11"
type input "[DATE]"
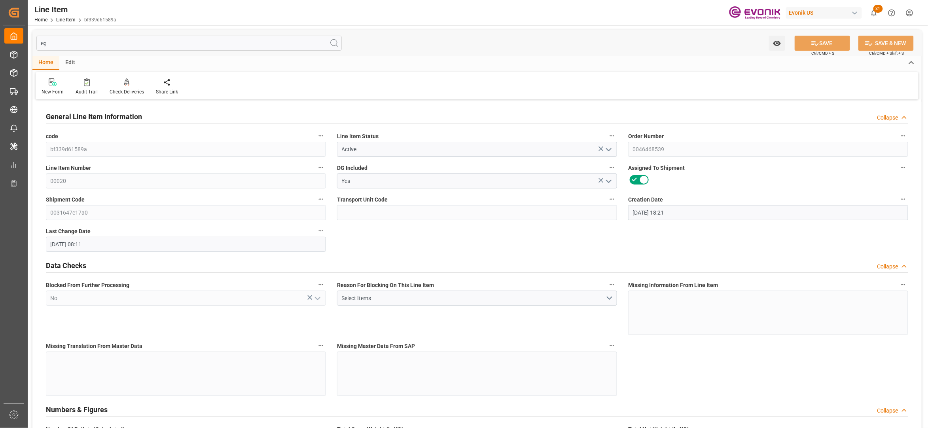
click at [214, 44] on input "eg" at bounding box center [189, 43] width 306 height 15
type input "e"
type input "96"
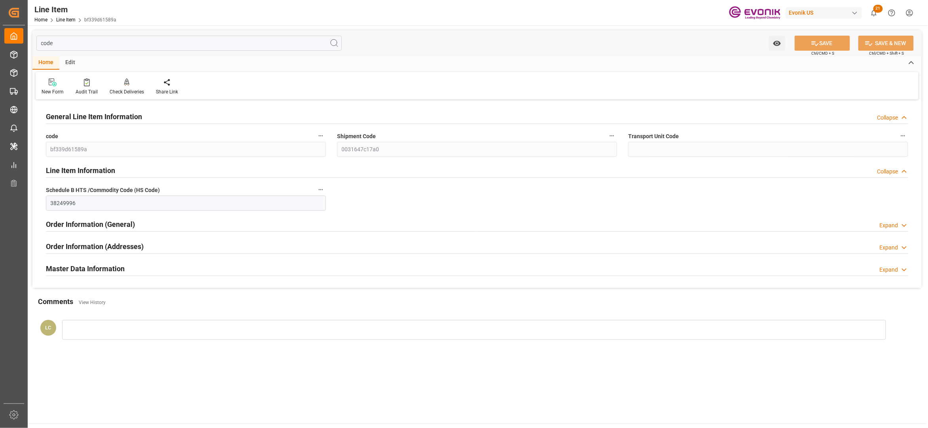
click at [188, 268] on div "Master Data Information Expand" at bounding box center [477, 267] width 863 height 15
click at [197, 253] on div at bounding box center [477, 253] width 863 height 0
click at [203, 245] on div "Order Information (Addresses) Expand" at bounding box center [477, 245] width 863 height 15
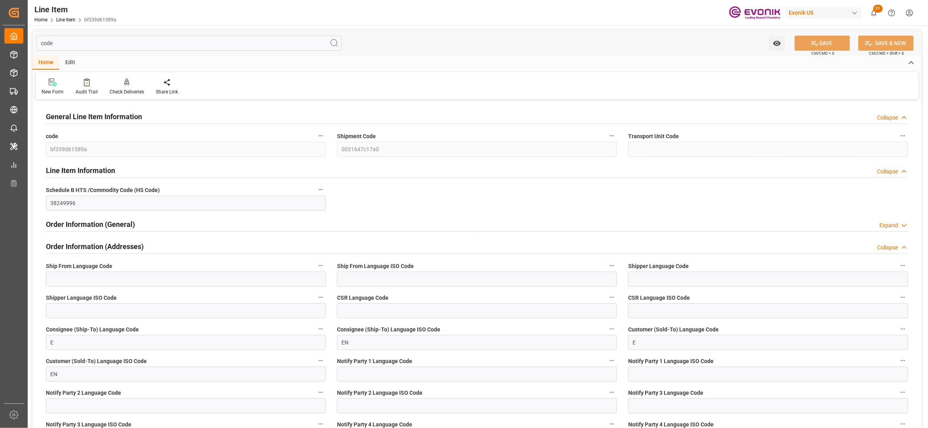
click at [200, 227] on div "Order Information (General) Expand" at bounding box center [477, 223] width 863 height 15
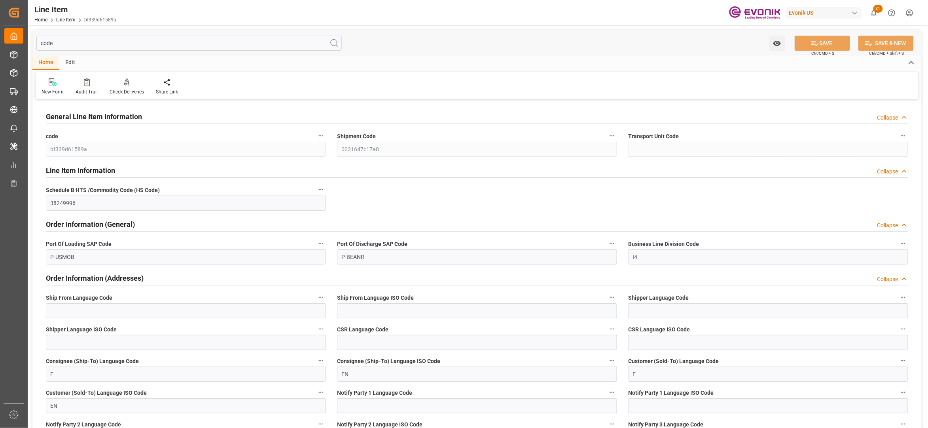
click at [66, 40] on input "code" at bounding box center [189, 43] width 306 height 15
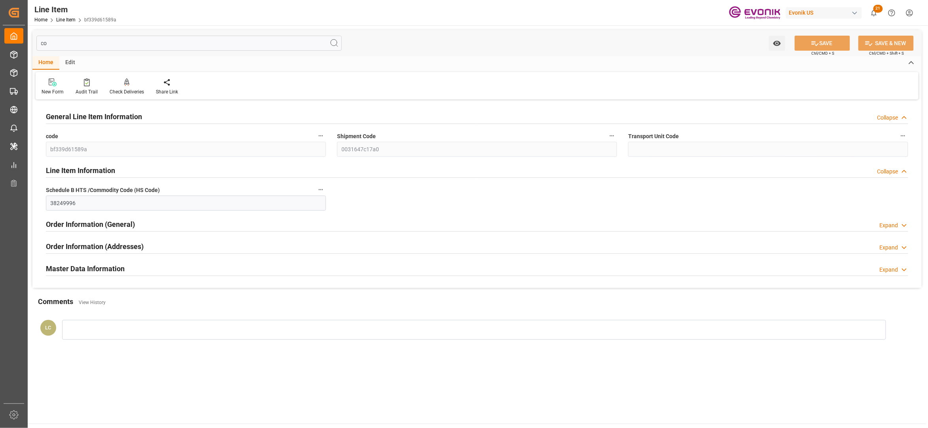
type input "c"
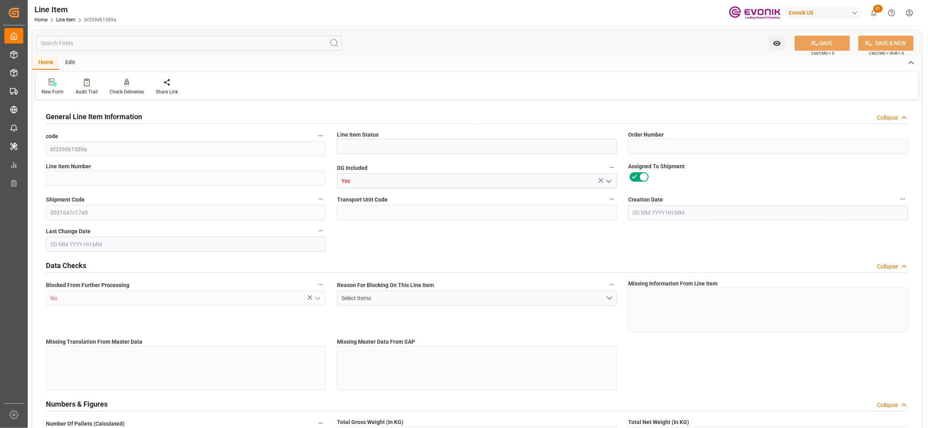
type input "Active"
type input "0046468539"
type input "00020"
type input "8"
type input "CAN"
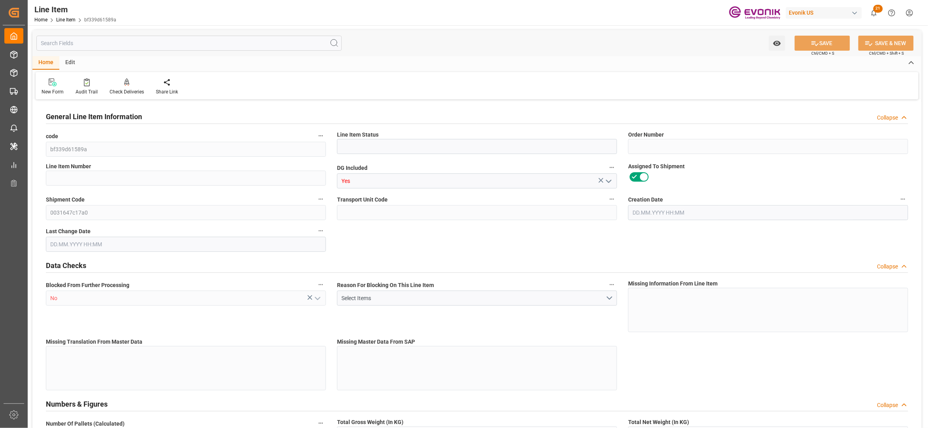
type input "No"
type input "99111822"
type input "14928"
type input "CAN"
type input "CA"
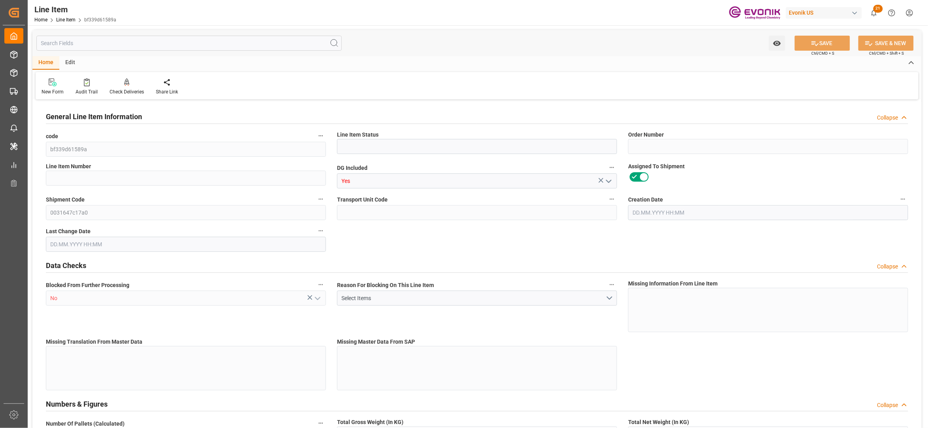
type input "KGM"
type textarea "KGM"
type input "2696"
type input "KGM"
type textarea "KGM"
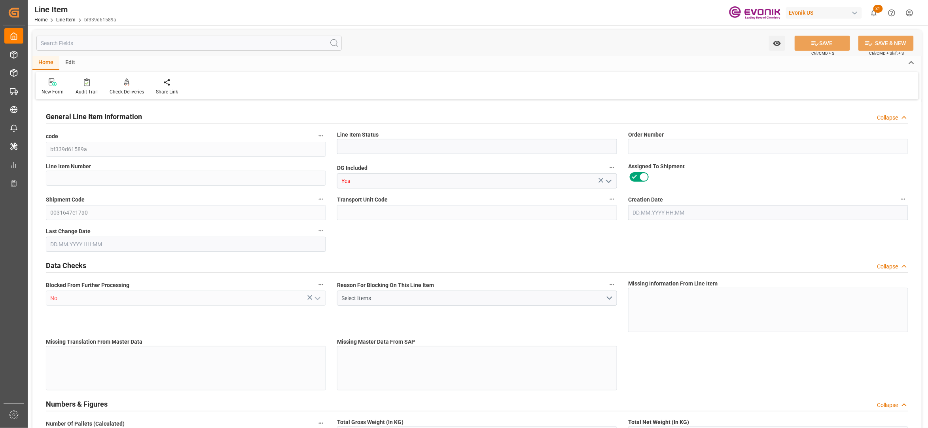
type input "M3"
type textarea "DMQ"
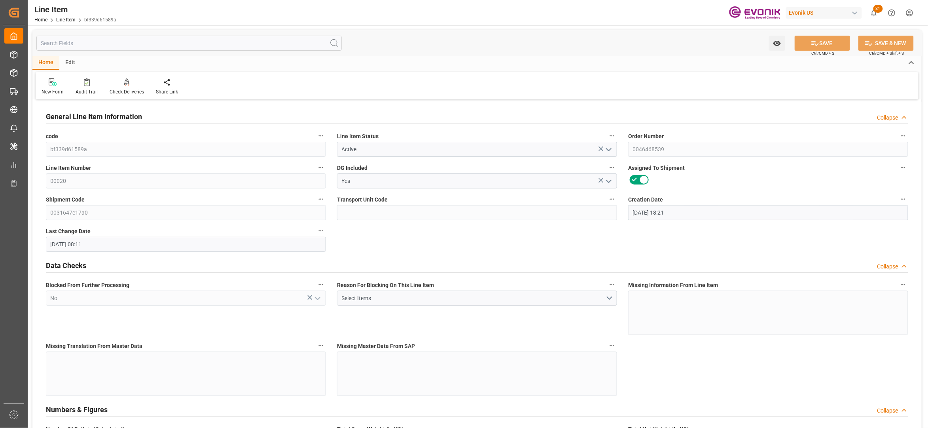
type input "[DATE] 18:21"
type input "[DATE] 08:11"
type input "2544"
type input "2400"
type input "4.0756"
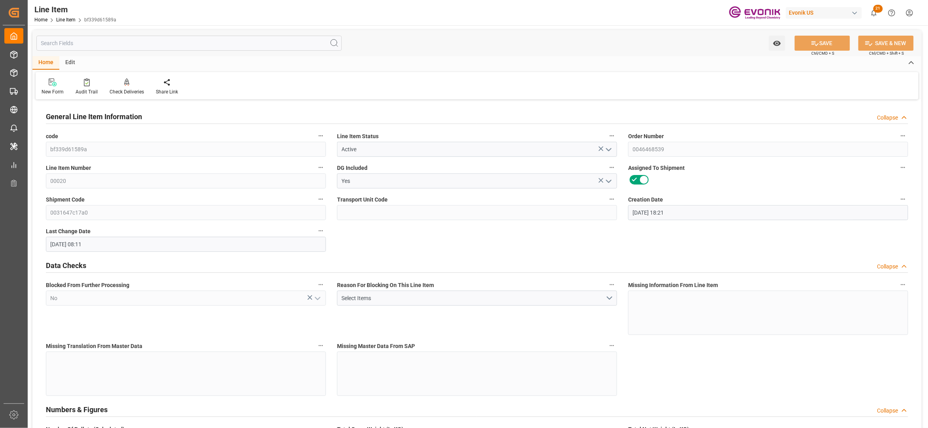
type input "96"
type input "[DATE]"
type input "96"
type input "2544"
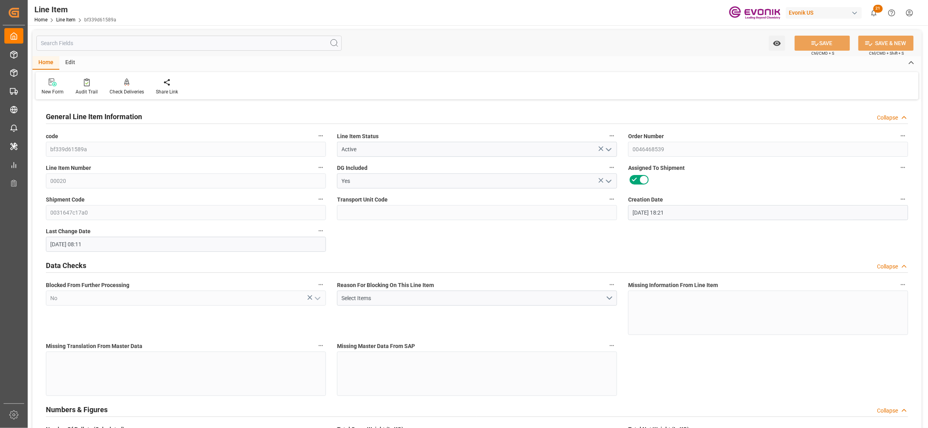
type input "2544"
type input "2400"
type input "4.0756"
type input "4075.584"
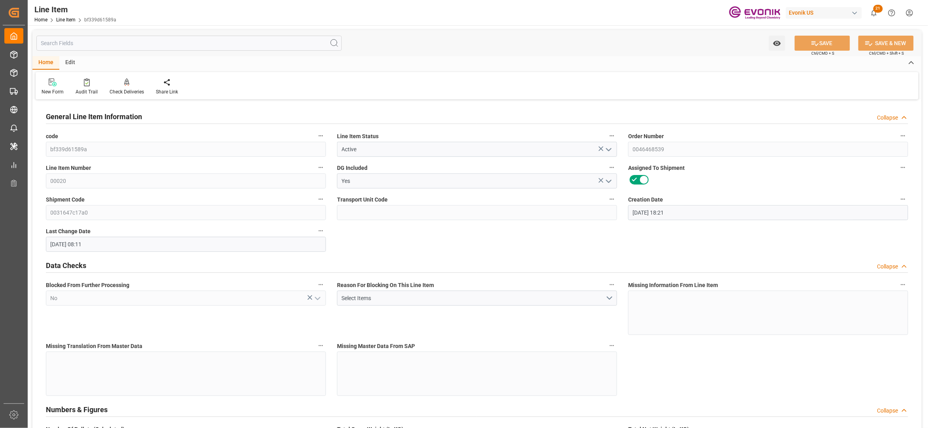
type input "0"
type input "[DATE]"
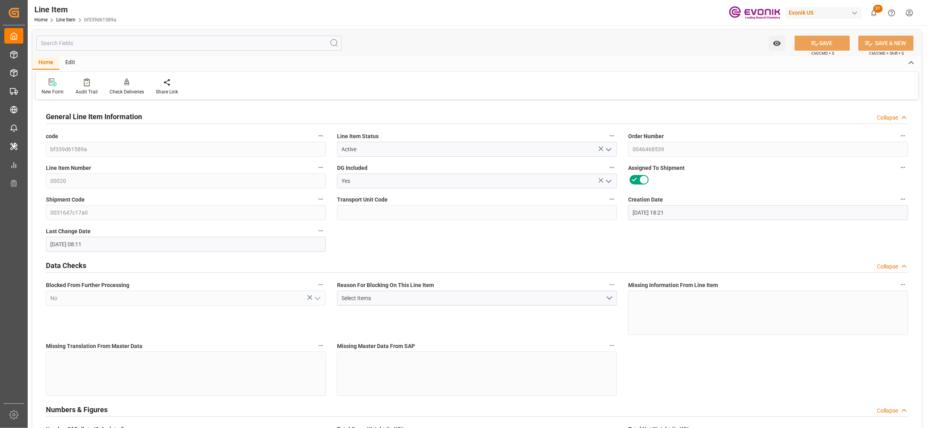
type input "[DATE]"
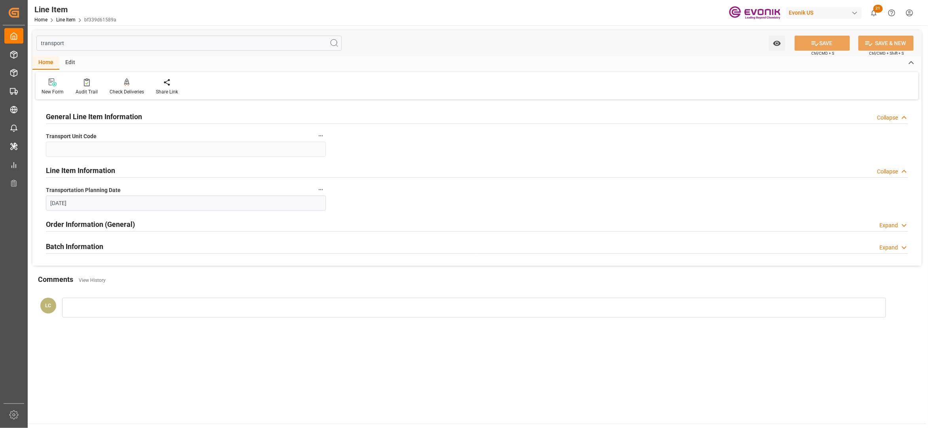
type input "transport"
